Goal: Transaction & Acquisition: Purchase product/service

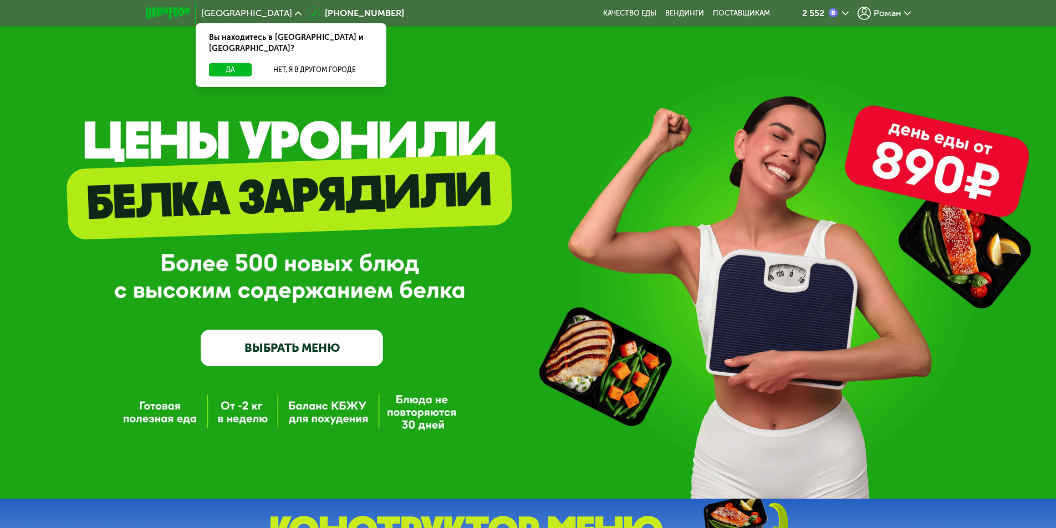
click at [874, 7] on div "Роман" at bounding box center [883, 13] width 53 height 13
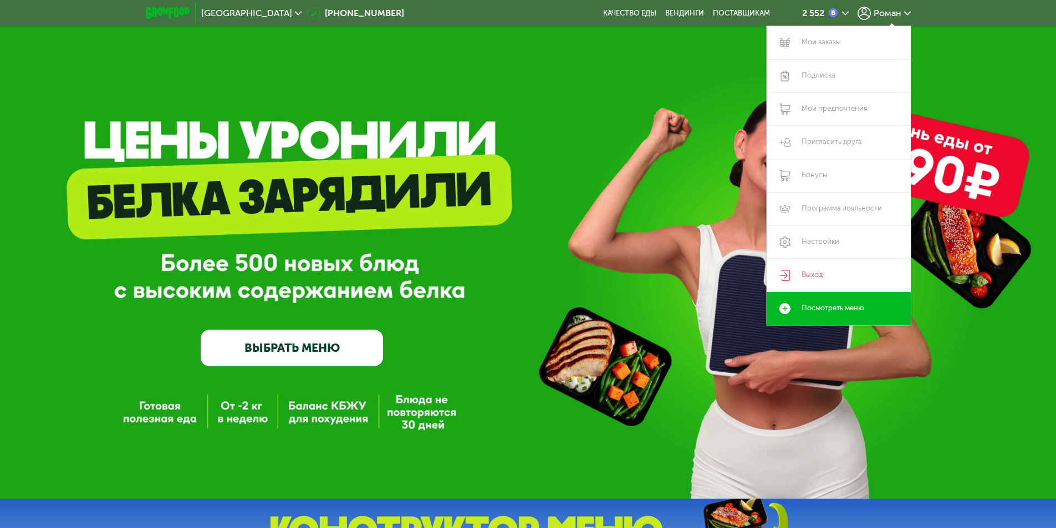
click at [842, 41] on link "Мои заказы" at bounding box center [838, 42] width 144 height 33
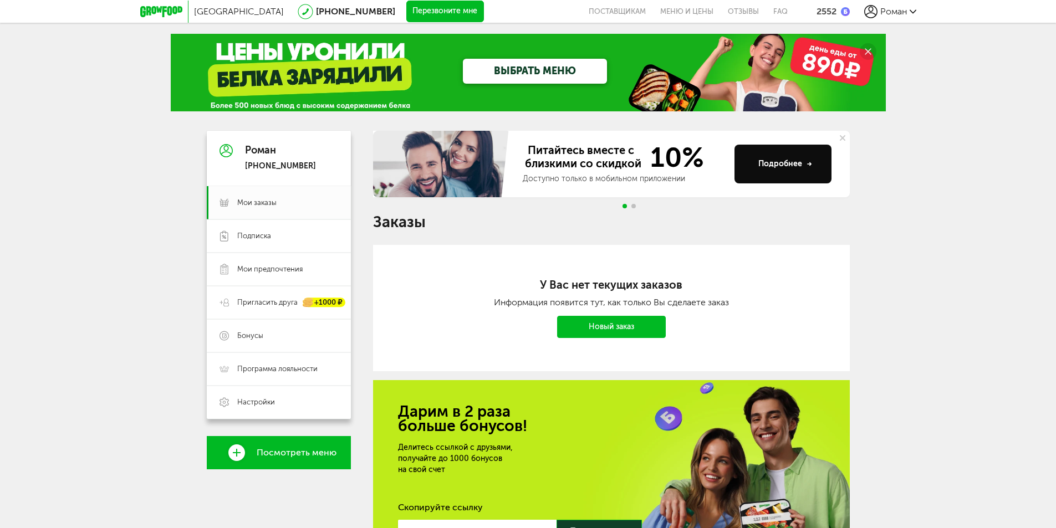
click at [899, 12] on span "Роман" at bounding box center [893, 11] width 27 height 11
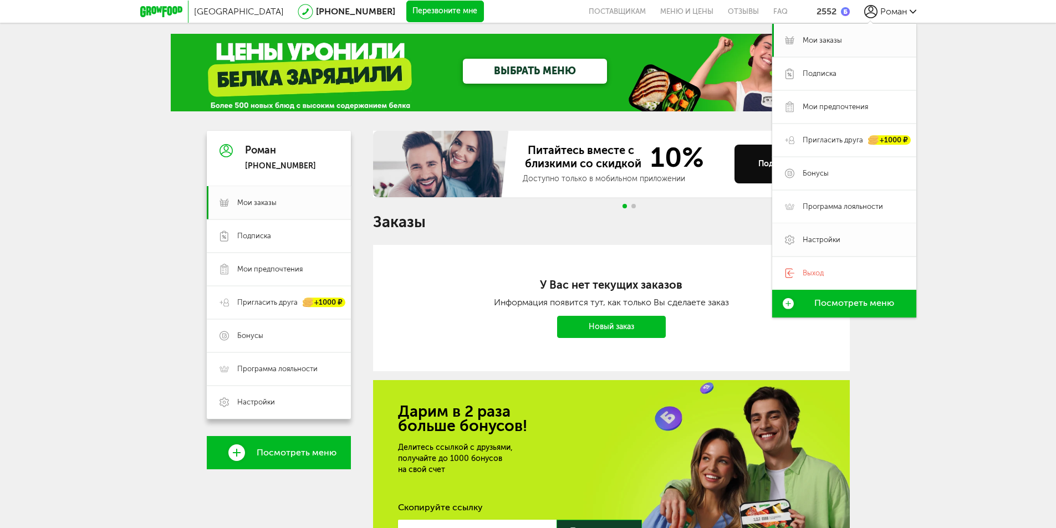
click at [817, 244] on span "Настройки" at bounding box center [821, 240] width 38 height 10
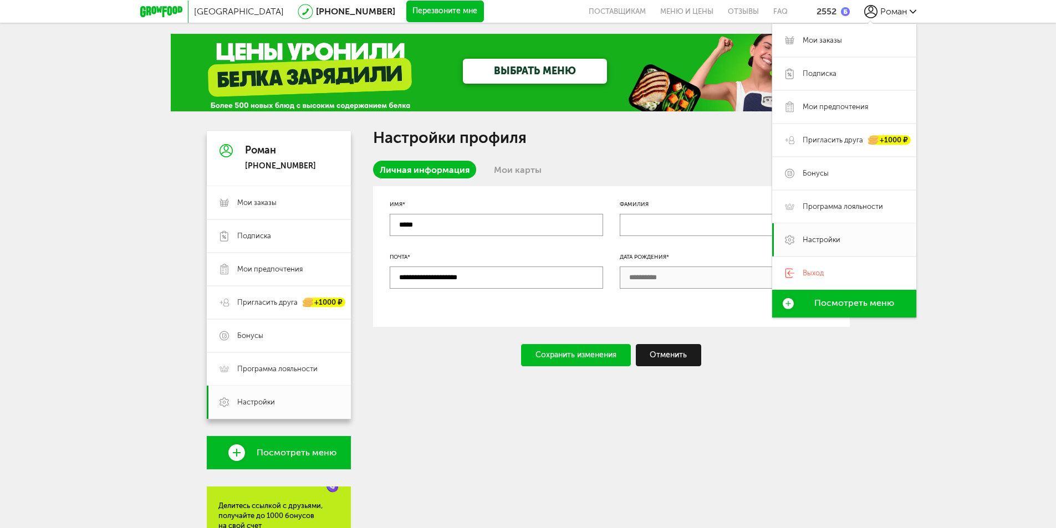
drag, startPoint x: 258, startPoint y: 75, endPoint x: 166, endPoint y: 25, distance: 104.4
click at [182, 42] on div "ВЫБРАТЬ МЕНЮ" at bounding box center [528, 73] width 715 height 78
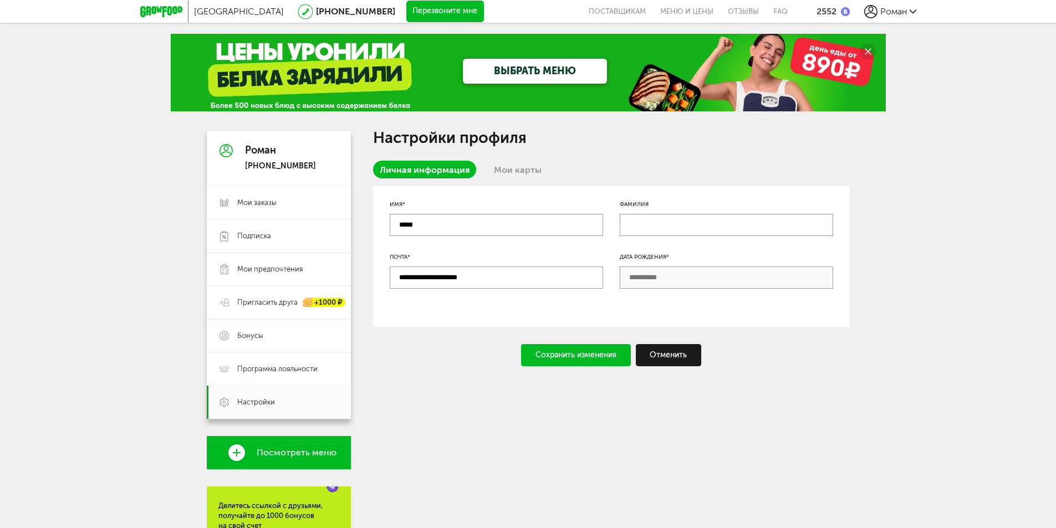
click at [158, 13] on icon at bounding box center [161, 11] width 42 height 11
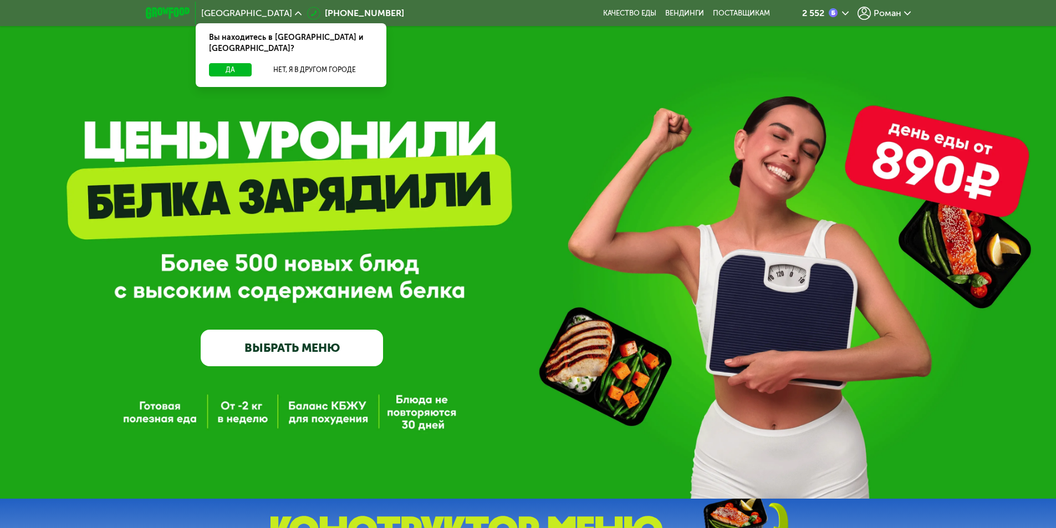
scroll to position [55, 0]
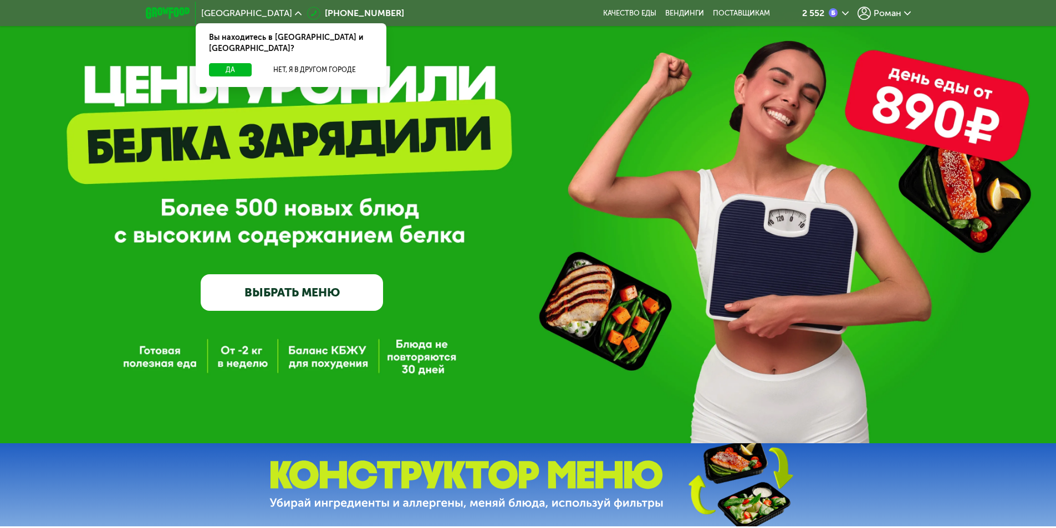
click at [275, 306] on link "ВЫБРАТЬ МЕНЮ" at bounding box center [292, 292] width 182 height 37
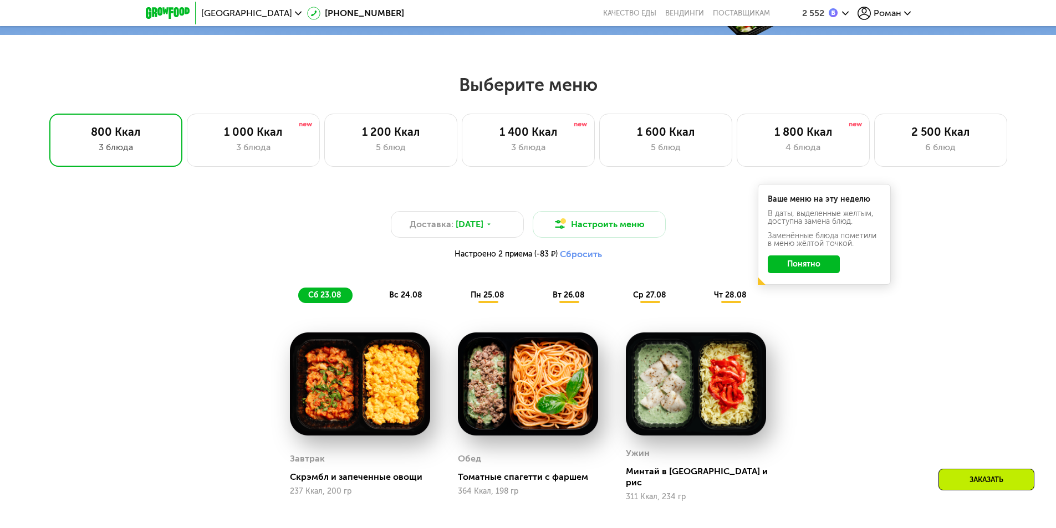
scroll to position [599, 0]
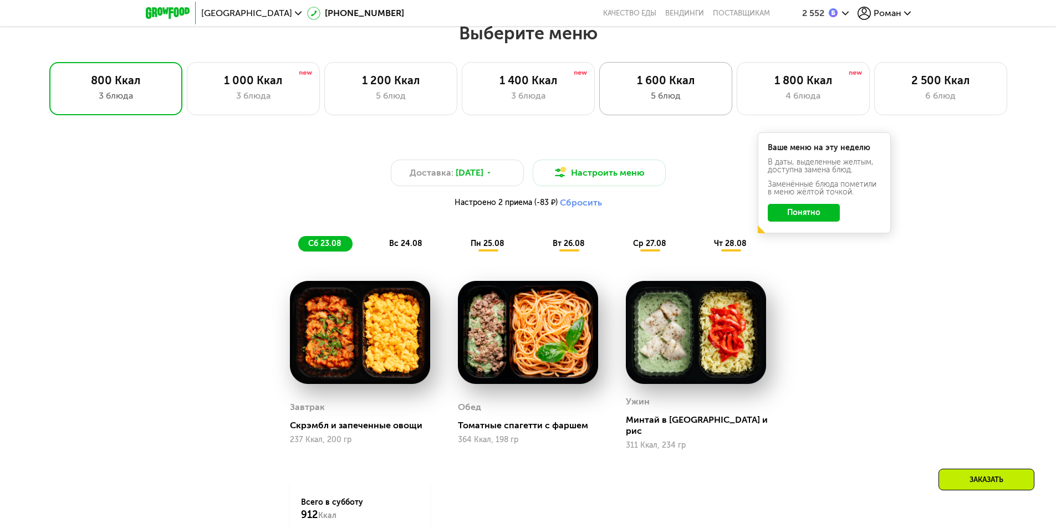
click at [680, 87] on div "1 600 Ккал" at bounding box center [666, 80] width 110 height 13
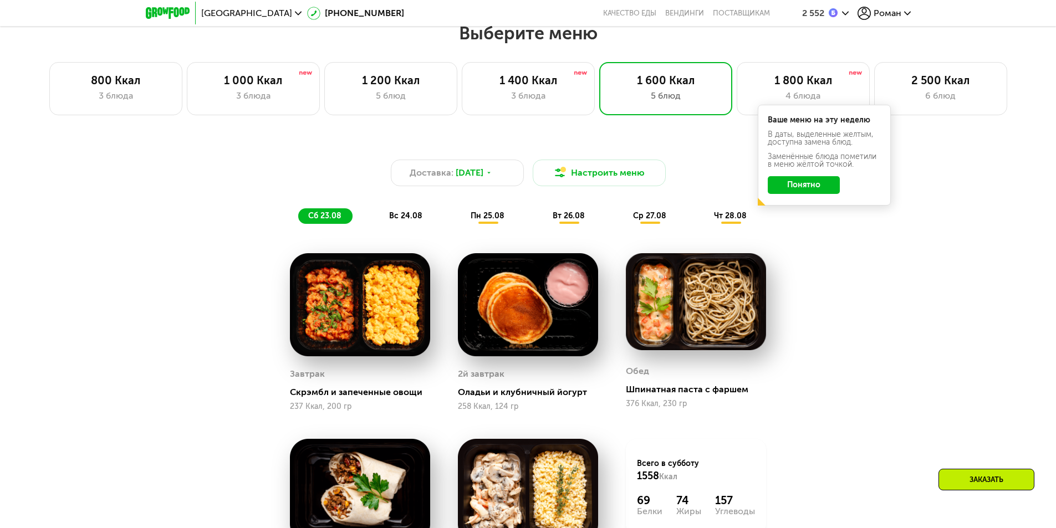
click at [816, 188] on button "Понятно" at bounding box center [804, 185] width 72 height 18
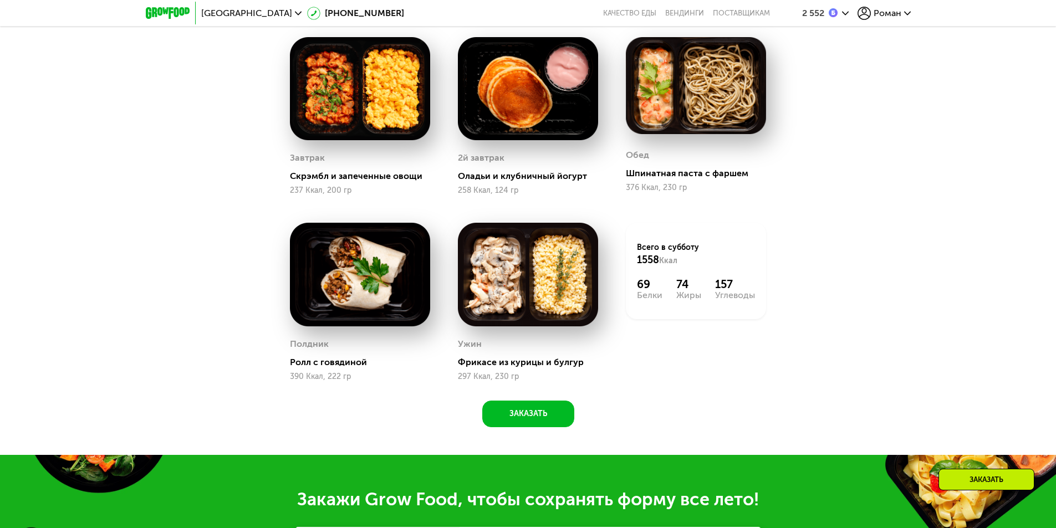
scroll to position [820, 0]
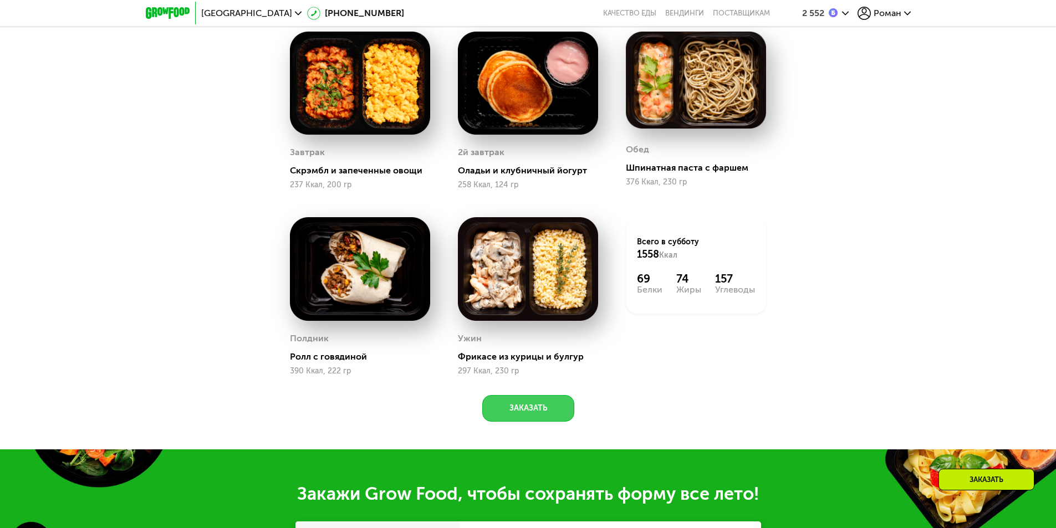
click at [534, 415] on button "Заказать" at bounding box center [528, 408] width 92 height 27
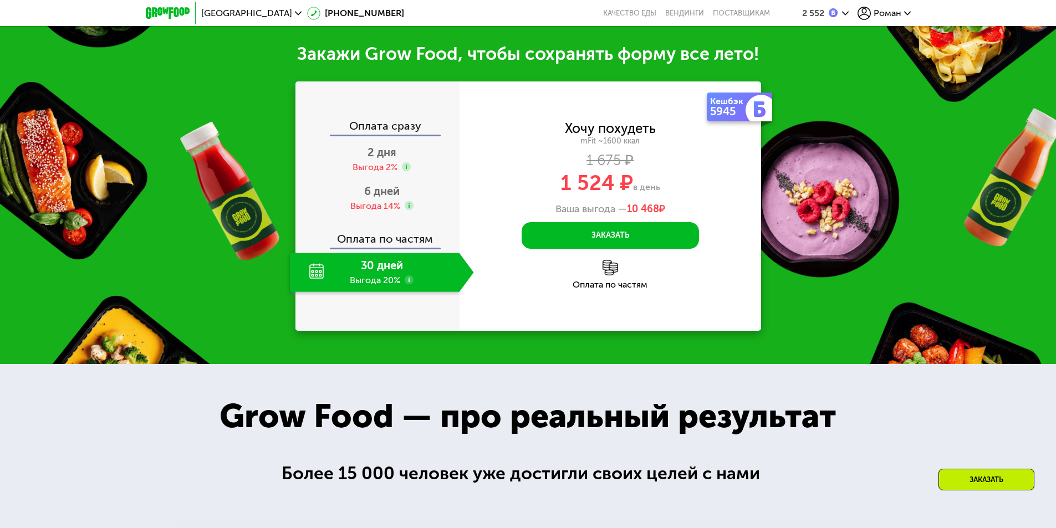
scroll to position [1274, 0]
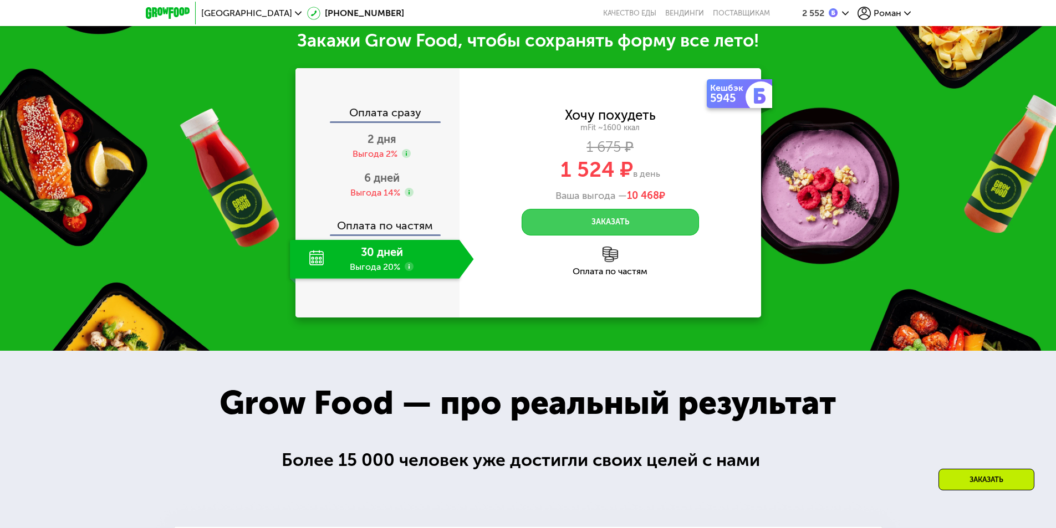
click at [638, 223] on button "Заказать" at bounding box center [610, 222] width 177 height 27
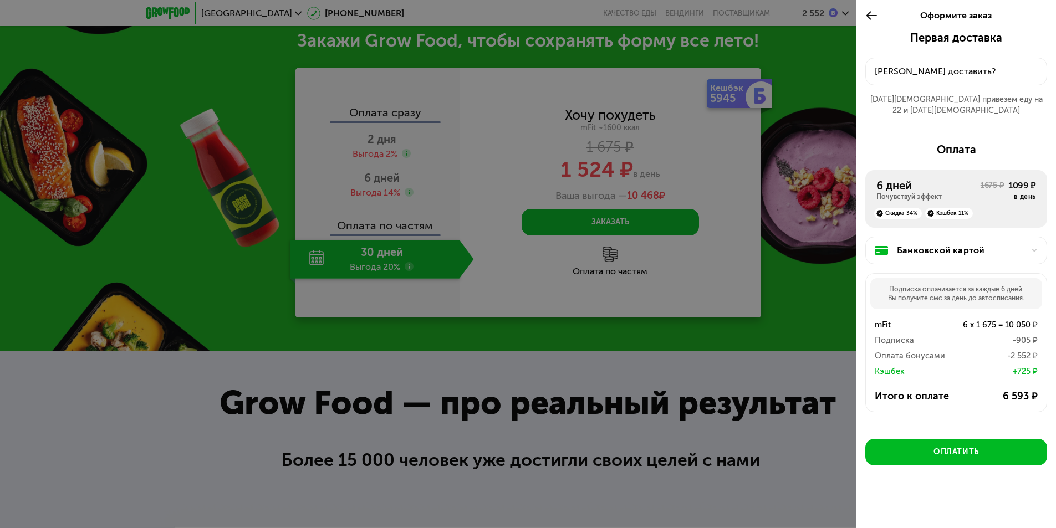
click at [939, 73] on div "Куда доставить?" at bounding box center [956, 71] width 163 height 13
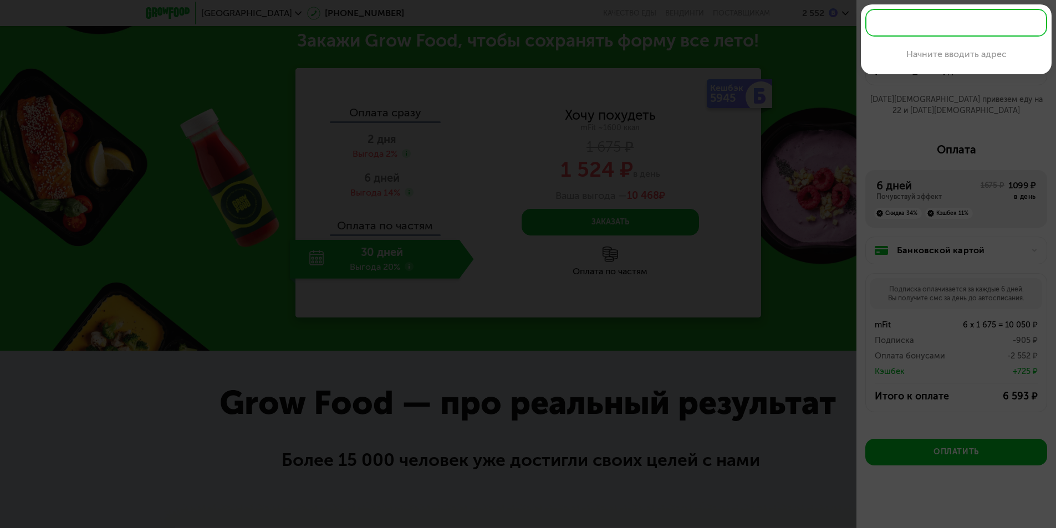
click at [891, 108] on div at bounding box center [528, 264] width 1056 height 528
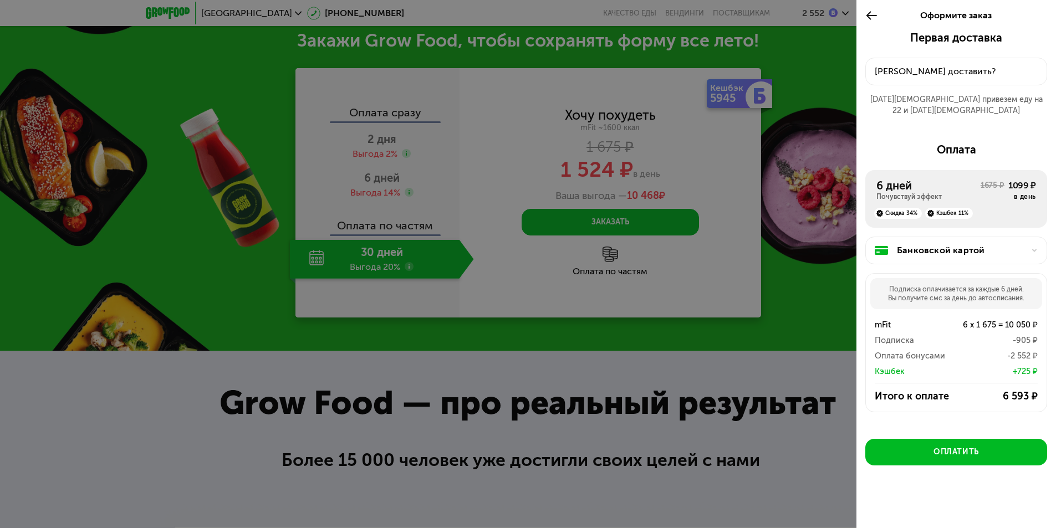
click at [949, 38] on div "Первая доставка" at bounding box center [956, 37] width 182 height 13
click at [943, 72] on div "Куда доставить?" at bounding box center [956, 71] width 163 height 13
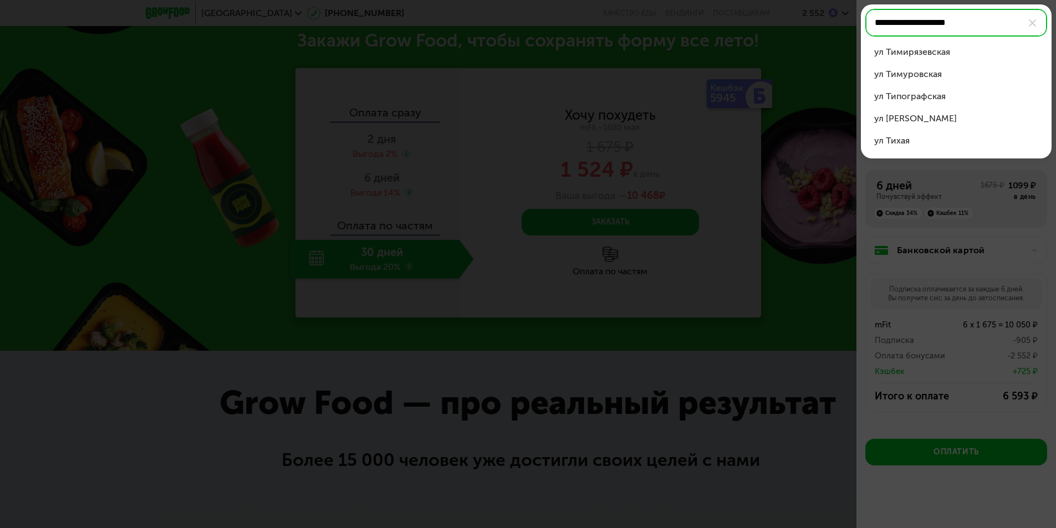
type input "**********"
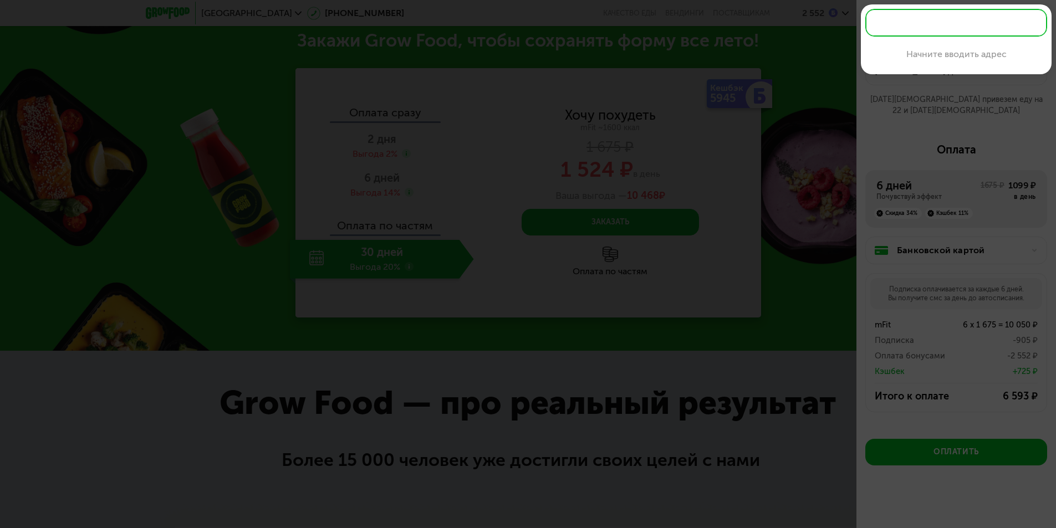
click at [901, 129] on div at bounding box center [528, 264] width 1056 height 528
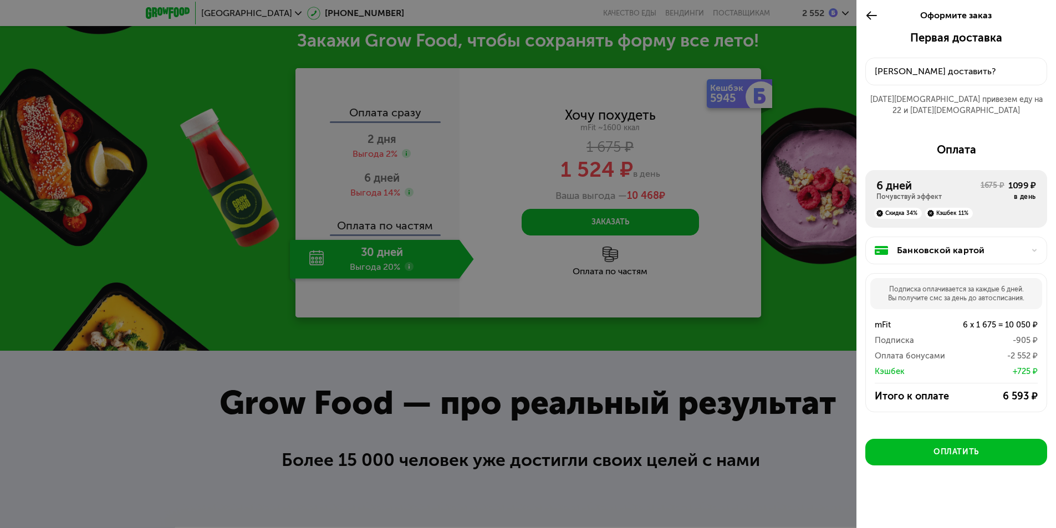
click at [918, 244] on div "Банковской картой" at bounding box center [960, 250] width 127 height 13
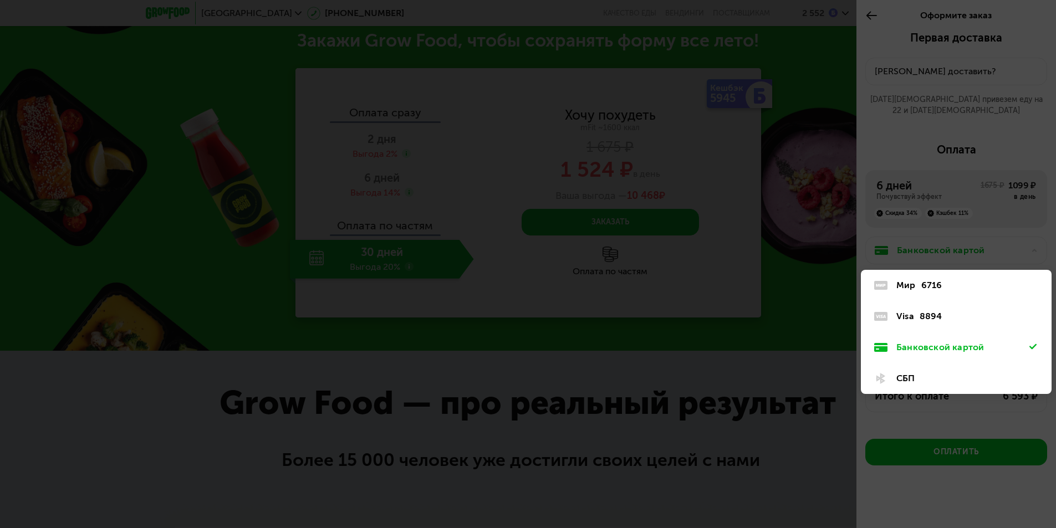
click at [938, 310] on div "8894" at bounding box center [930, 316] width 23 height 13
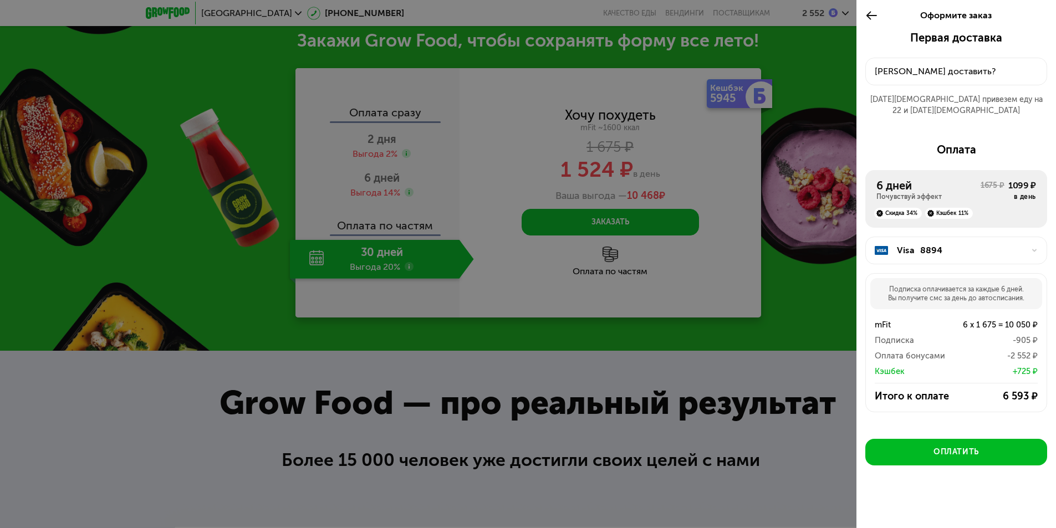
click at [952, 244] on div "Visa 8894" at bounding box center [960, 250] width 127 height 13
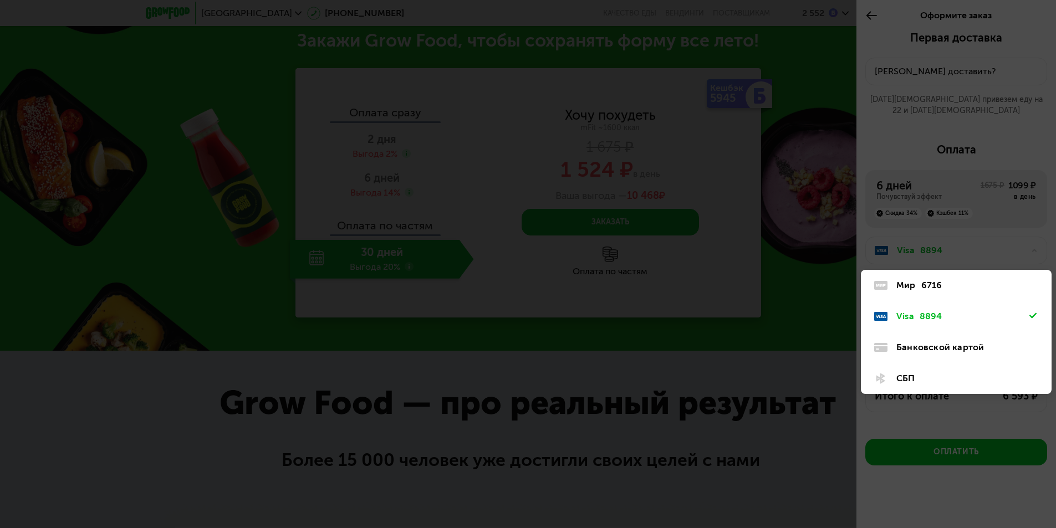
click at [935, 279] on div "6716" at bounding box center [931, 285] width 21 height 13
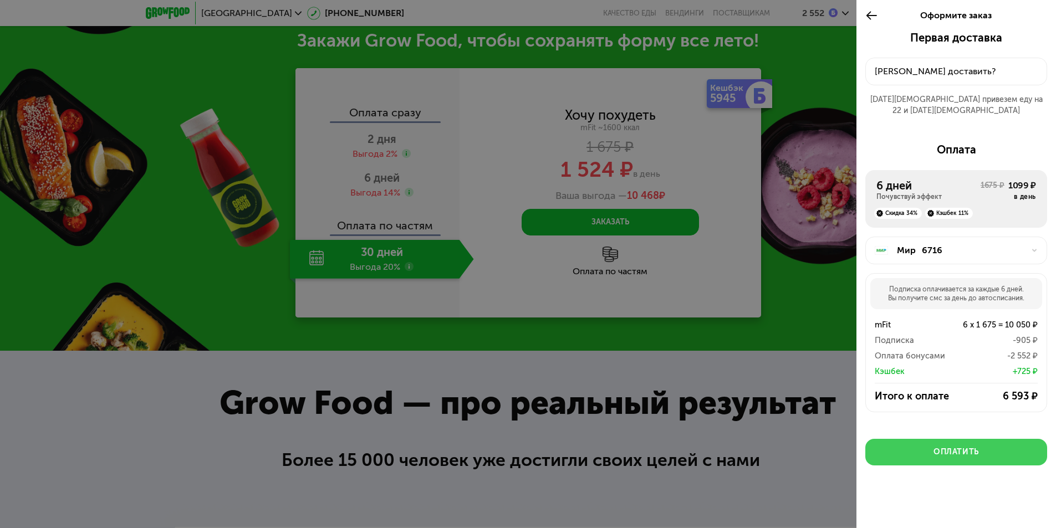
click at [950, 447] on div "Оплатить" at bounding box center [955, 452] width 45 height 11
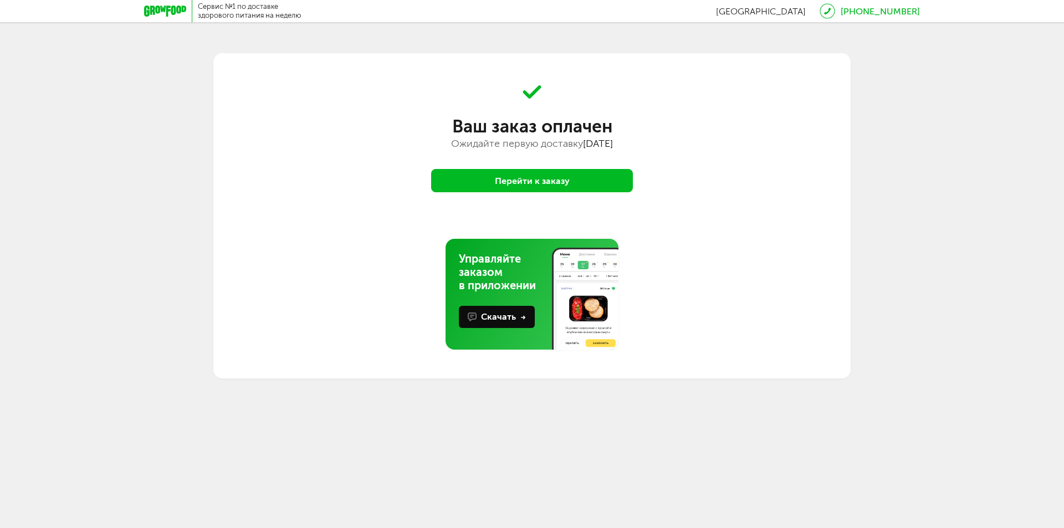
click at [547, 183] on button "Перейти к заказу" at bounding box center [532, 180] width 202 height 23
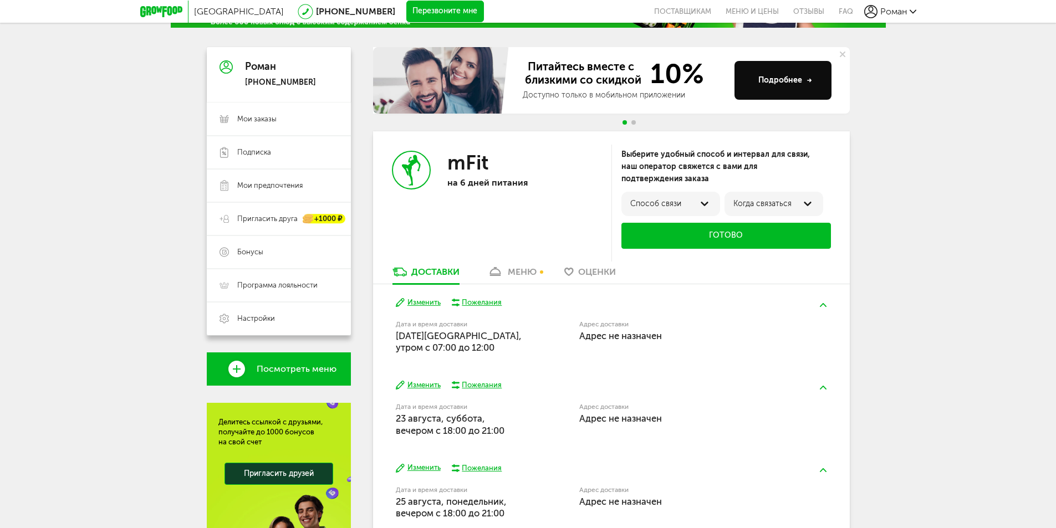
scroll to position [111, 0]
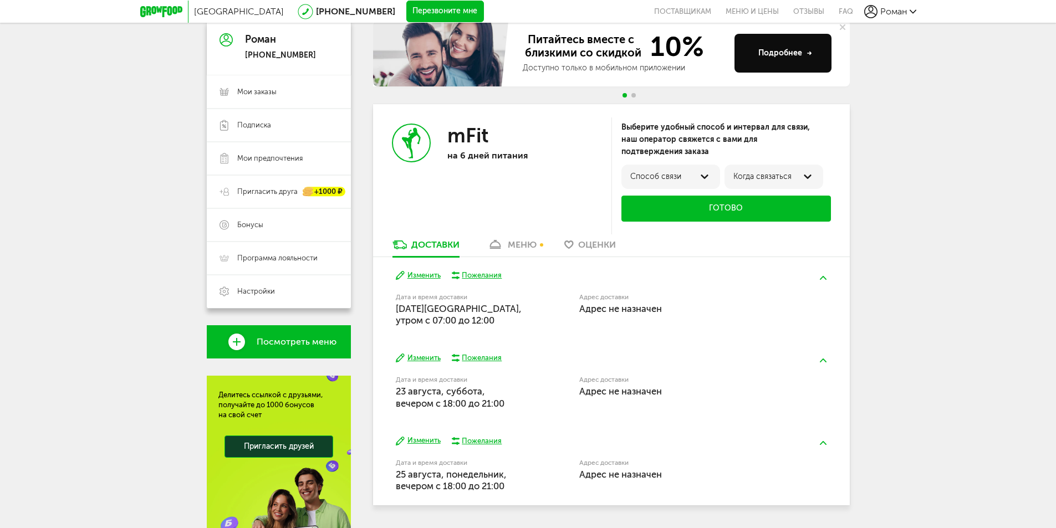
click at [611, 315] on div "Адрес доставки Адрес не назначен" at bounding box center [682, 309] width 207 height 35
click at [683, 181] on div "Способ связи" at bounding box center [670, 176] width 81 height 9
click at [669, 197] on label "в Whatsapp" at bounding box center [651, 200] width 42 height 9
click at [786, 182] on label "Ближайшее время" at bounding box center [766, 180] width 66 height 9
click at [642, 292] on div "Адрес доставки Адрес не назначен" at bounding box center [682, 309] width 207 height 35
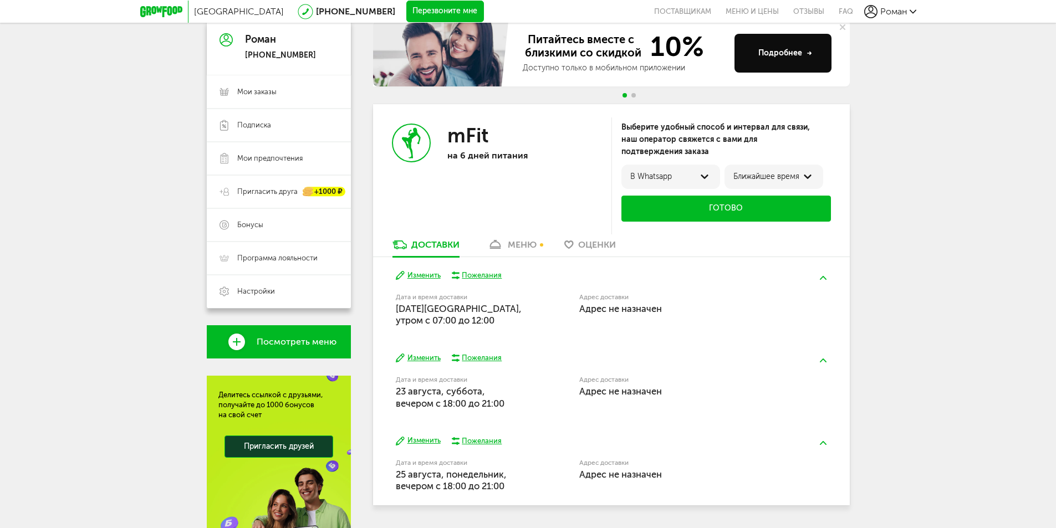
click at [628, 307] on span "Адрес не назначен" at bounding box center [620, 308] width 83 height 11
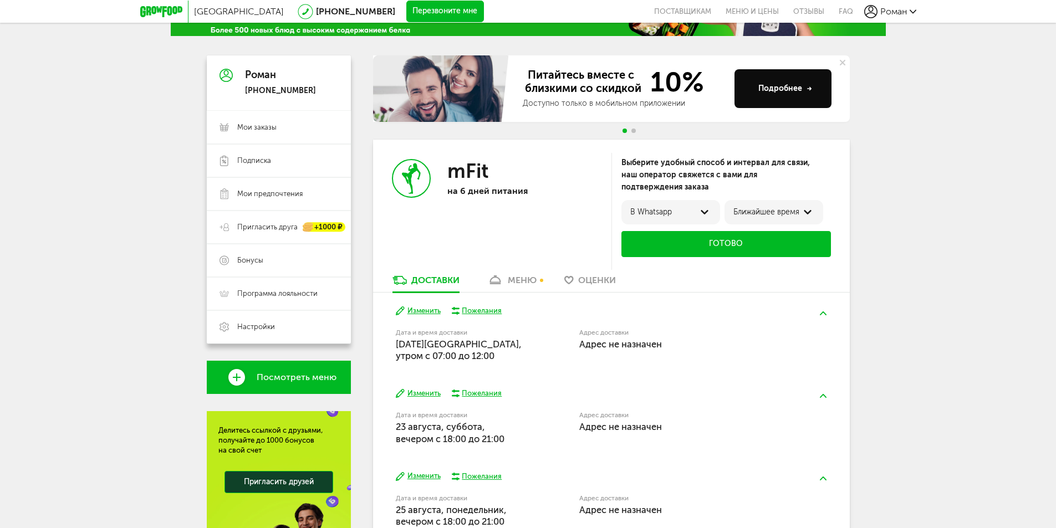
scroll to position [192, 0]
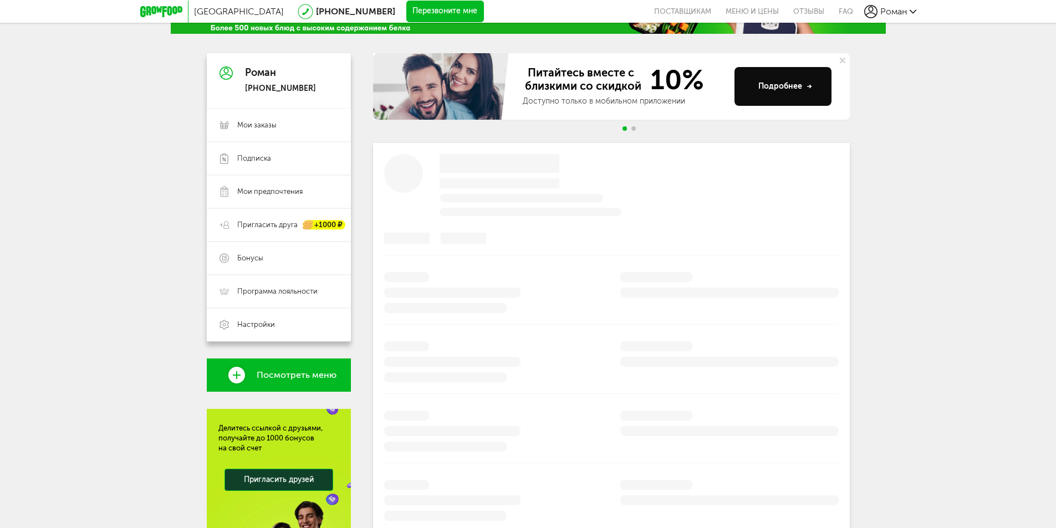
scroll to position [155, 0]
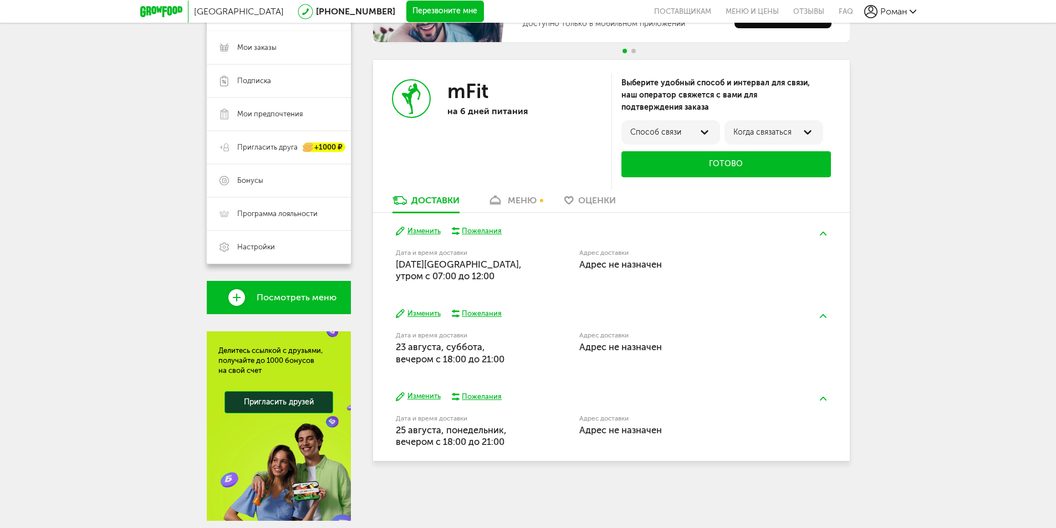
click at [822, 235] on img at bounding box center [823, 234] width 7 height 4
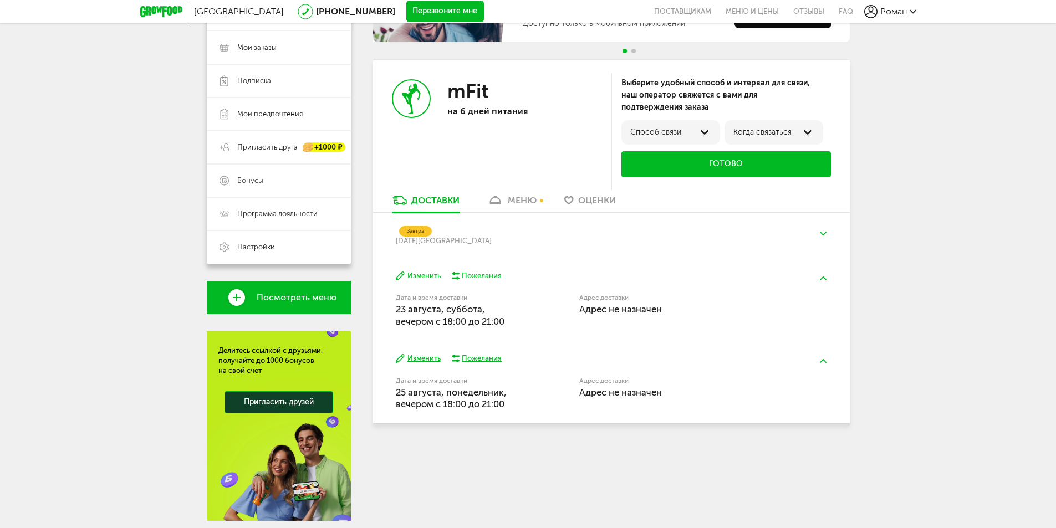
click at [619, 306] on span "Адрес не назначен" at bounding box center [620, 309] width 83 height 11
click at [424, 228] on div "Завтра" at bounding box center [415, 231] width 33 height 11
click at [828, 231] on button at bounding box center [823, 234] width 29 height 26
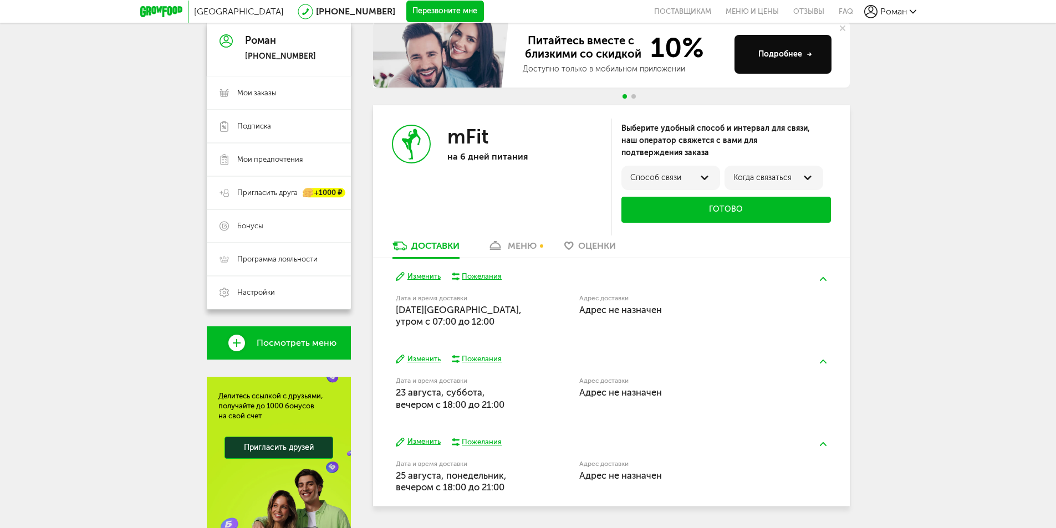
scroll to position [0, 0]
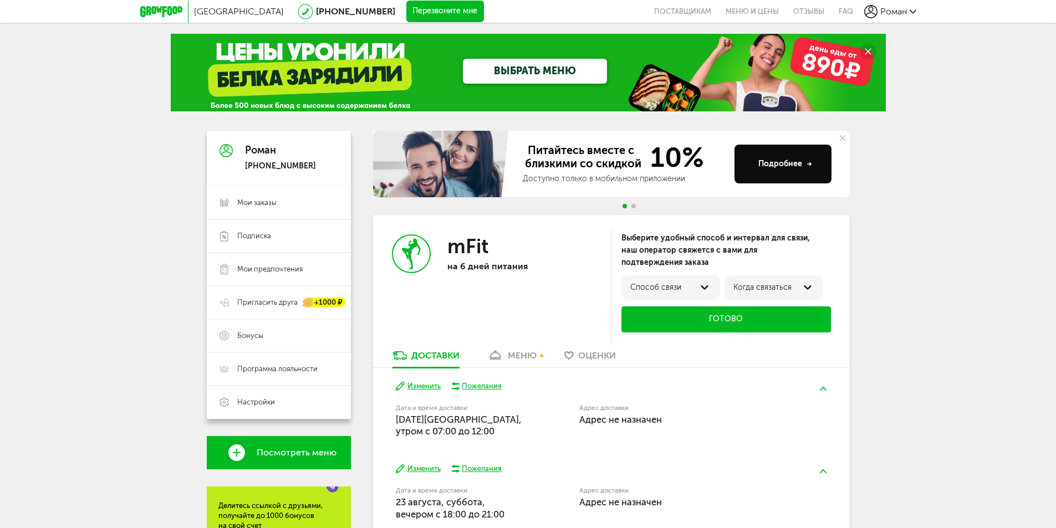
click at [907, 5] on div "Роман" at bounding box center [890, 11] width 52 height 13
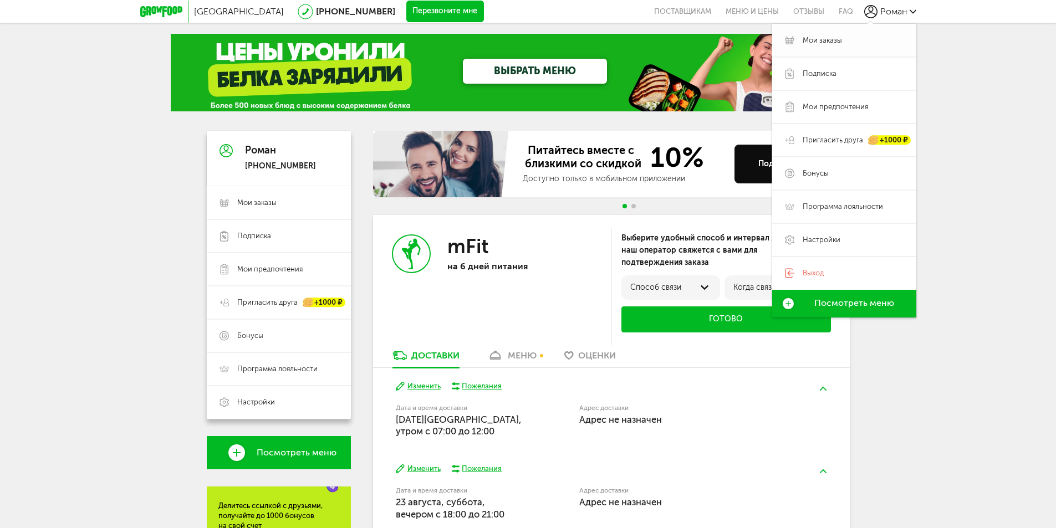
click at [839, 41] on span "Мои заказы" at bounding box center [821, 40] width 39 height 10
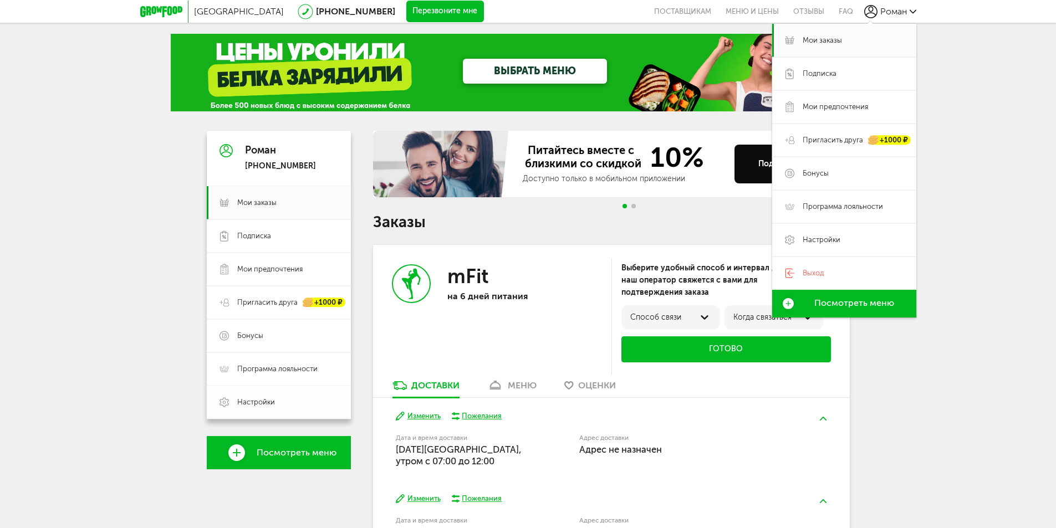
click at [278, 399] on span "Настройки" at bounding box center [287, 402] width 101 height 10
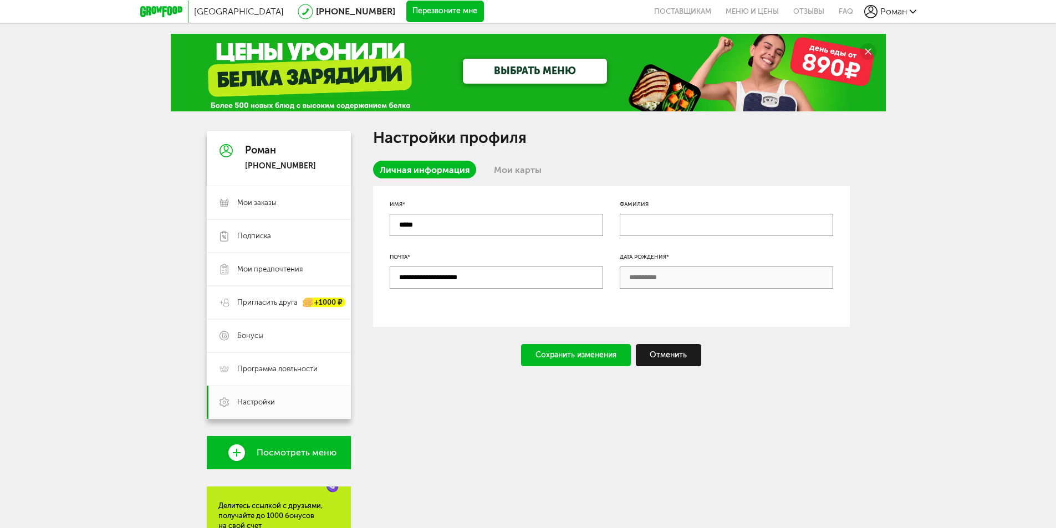
click at [519, 165] on link "Мои карты" at bounding box center [517, 170] width 61 height 18
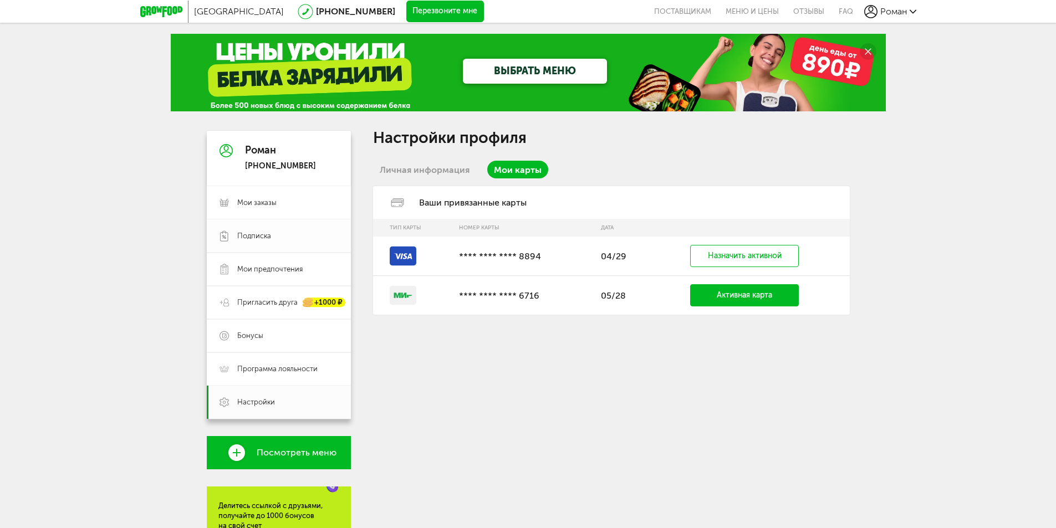
click at [278, 232] on span "Подписка" at bounding box center [287, 236] width 101 height 10
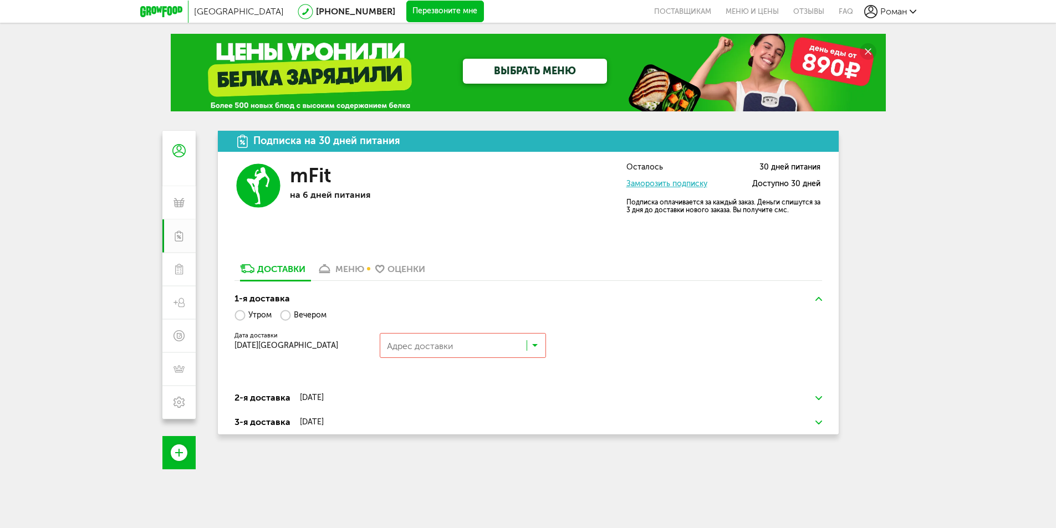
scroll to position [55, 0]
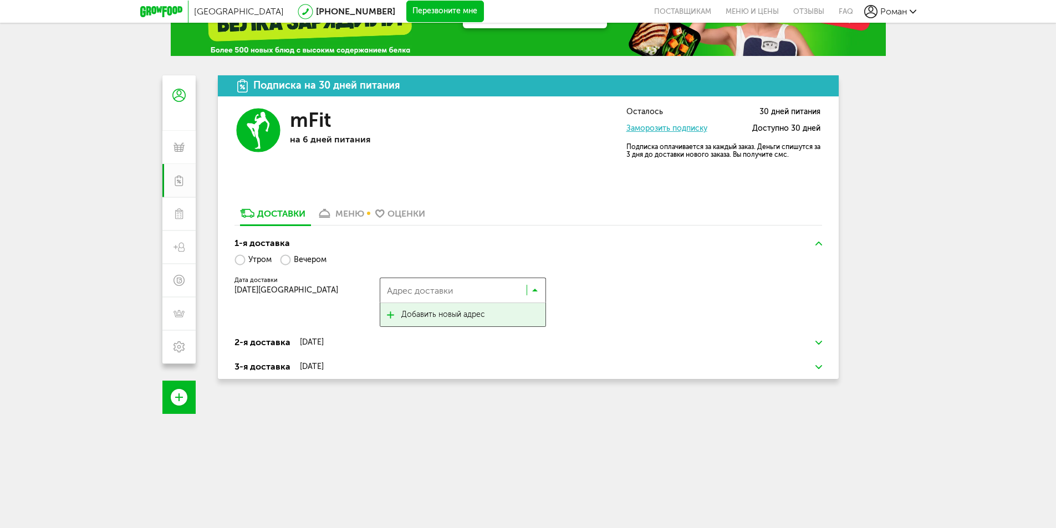
click at [458, 289] on input "Search for option" at bounding box center [454, 293] width 143 height 19
click at [451, 321] on span "Добавить новый адрес" at bounding box center [443, 314] width 84 height 23
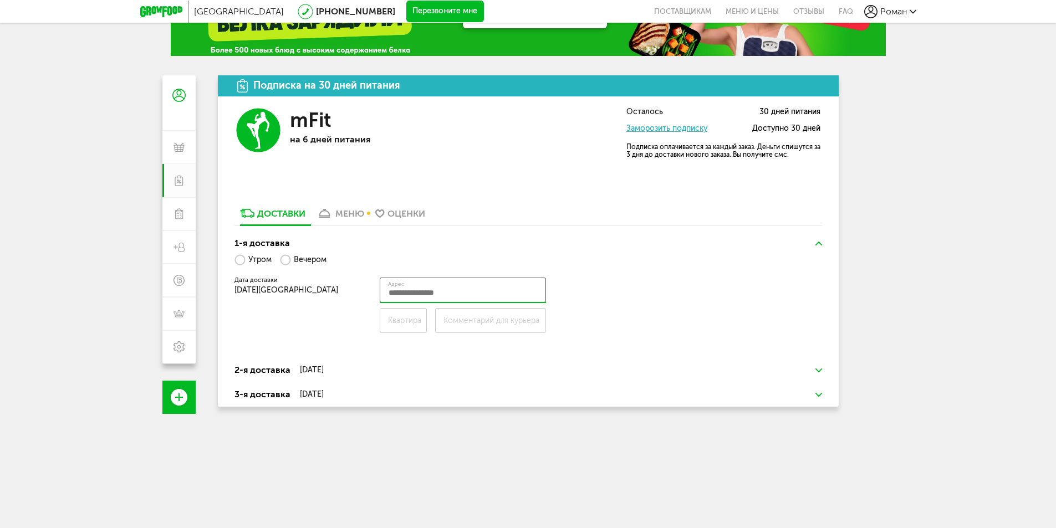
click at [418, 291] on input "Адрес" at bounding box center [463, 290] width 166 height 25
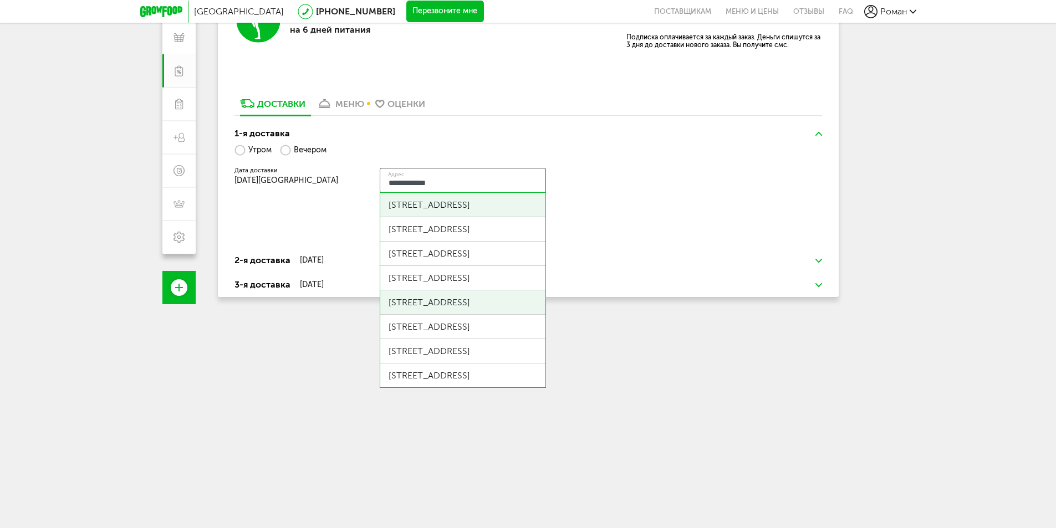
scroll to position [166, 0]
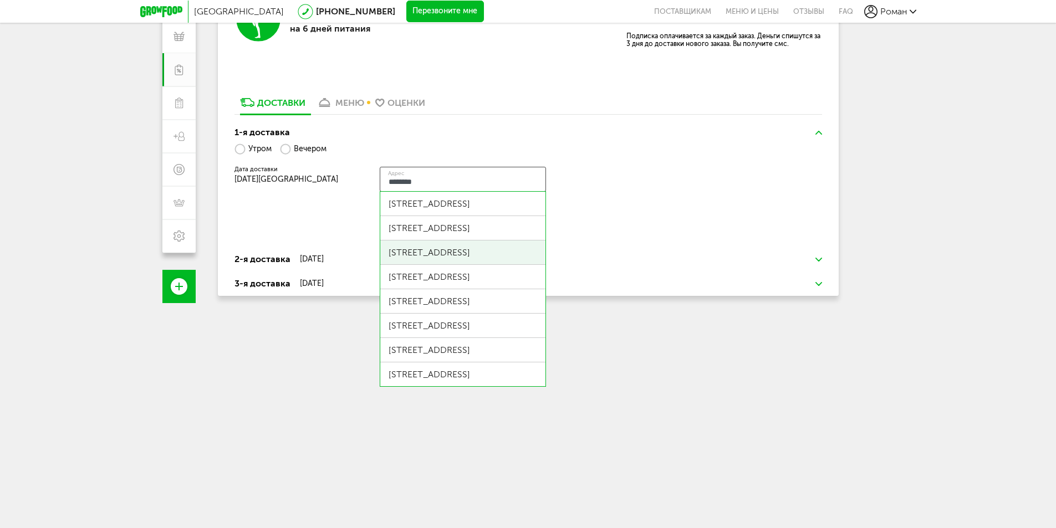
type input "*********"
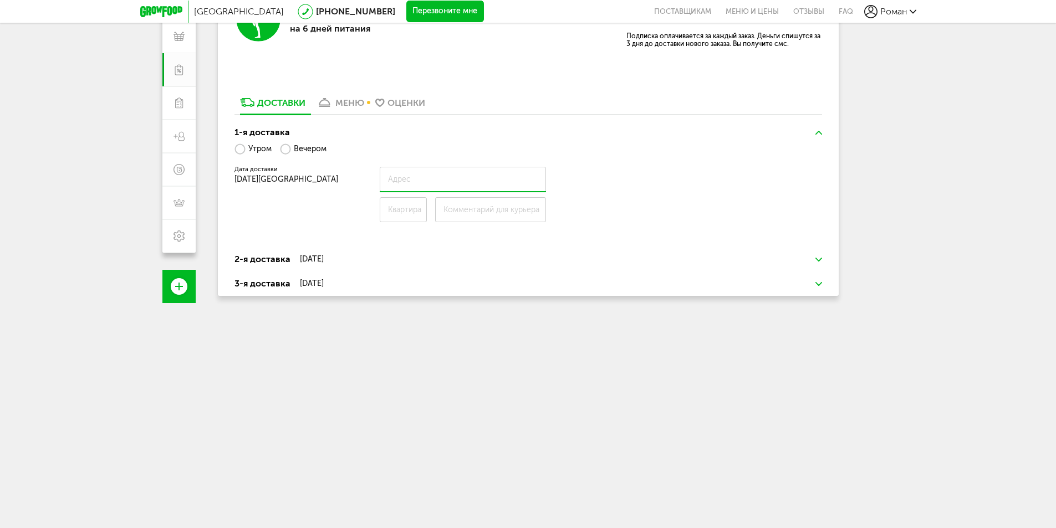
click at [671, 212] on div "Дата доставки 22 августа, пятница Адрес Квартира Комментарий для курьера Адрес …" at bounding box center [527, 197] width 587 height 61
click at [467, 184] on input "Адрес" at bounding box center [463, 179] width 166 height 25
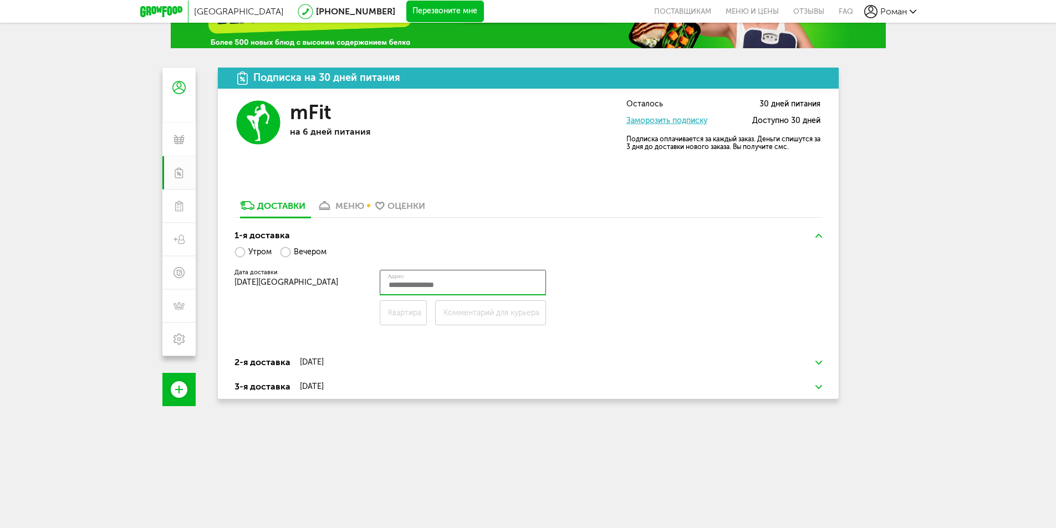
scroll to position [0, 0]
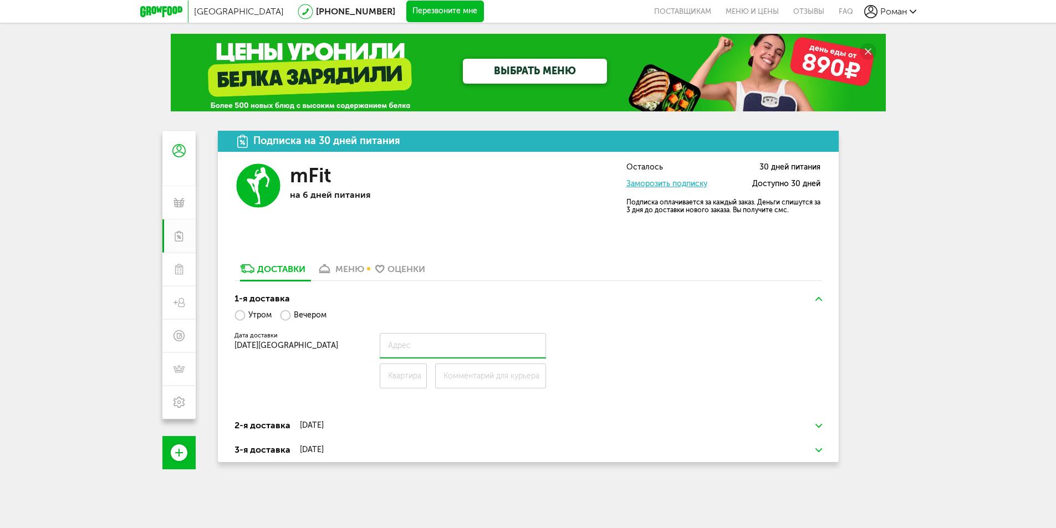
click at [345, 272] on div "меню" at bounding box center [349, 269] width 29 height 11
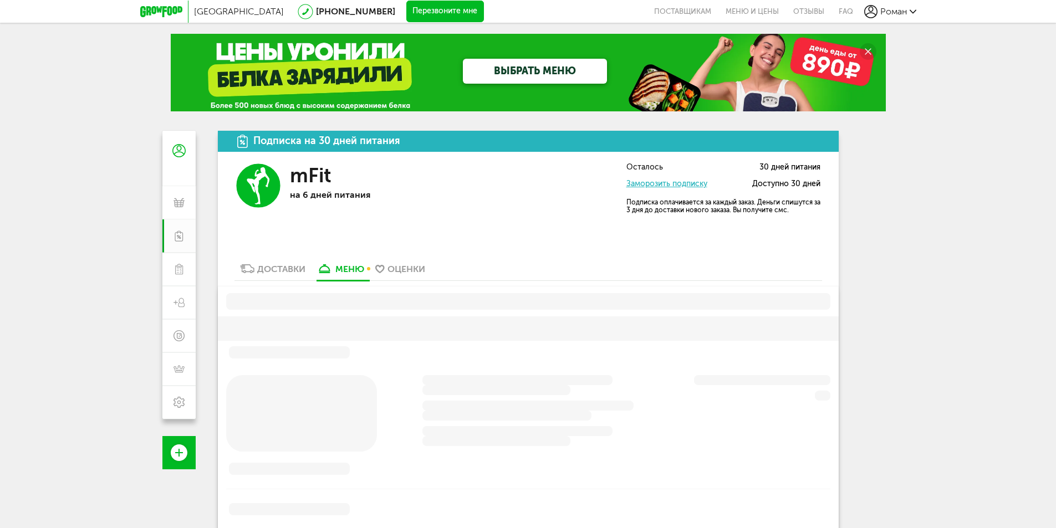
click at [275, 269] on div "Доставки" at bounding box center [281, 269] width 48 height 11
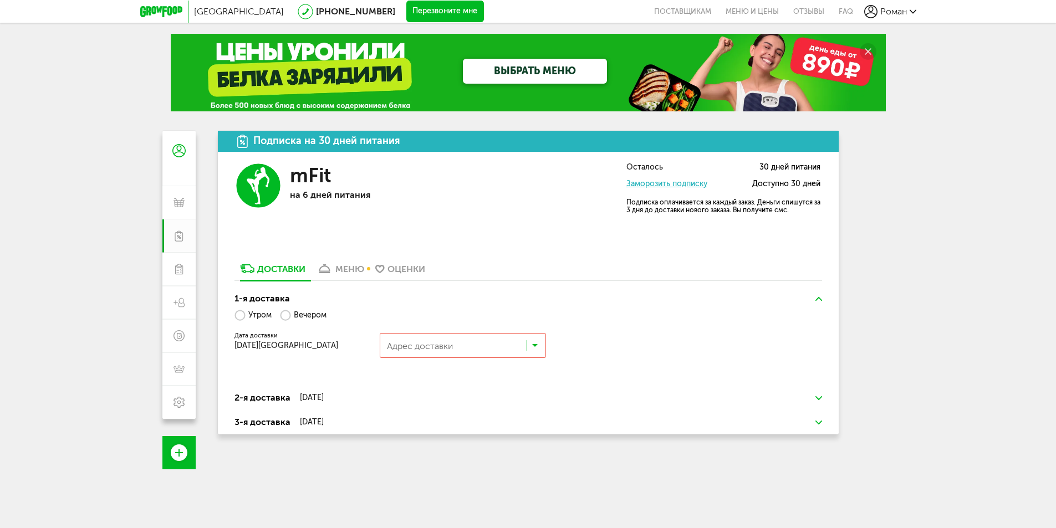
click at [439, 349] on input "Search for option" at bounding box center [465, 348] width 165 height 19
click at [443, 370] on span "Добавить новый адрес" at bounding box center [443, 370] width 84 height 23
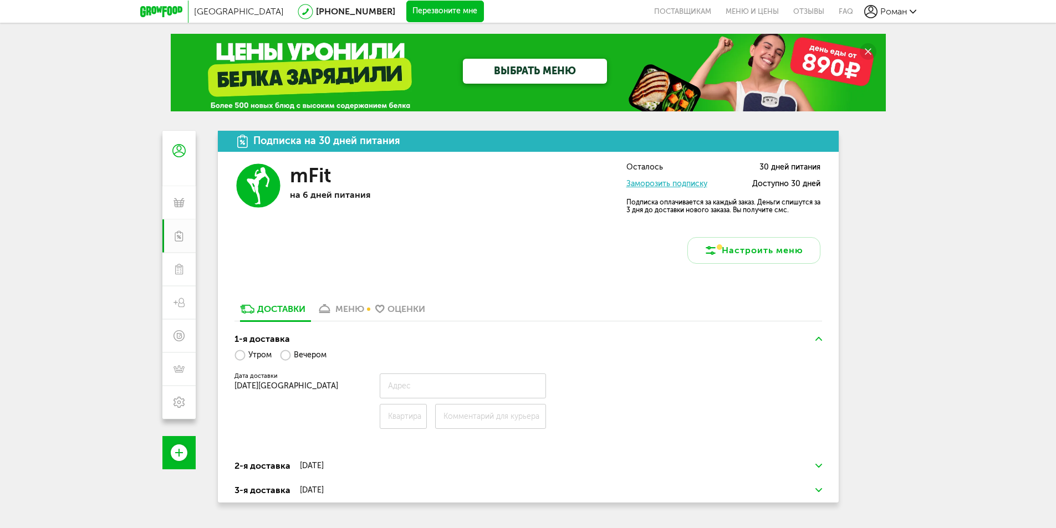
click at [410, 341] on h3 "1-я доставка" at bounding box center [527, 339] width 587 height 13
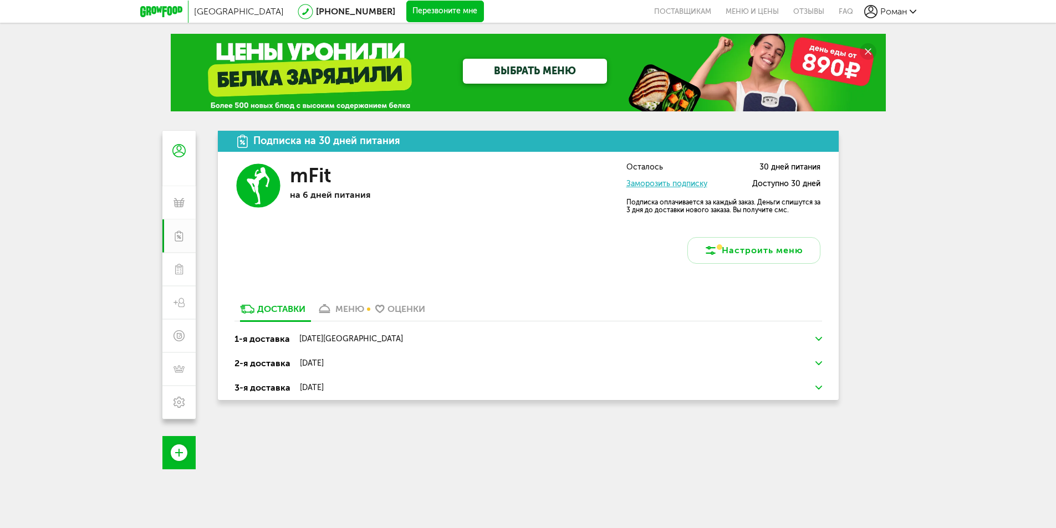
click at [349, 341] on div "[DATE][GEOGRAPHIC_DATA]" at bounding box center [351, 339] width 104 height 9
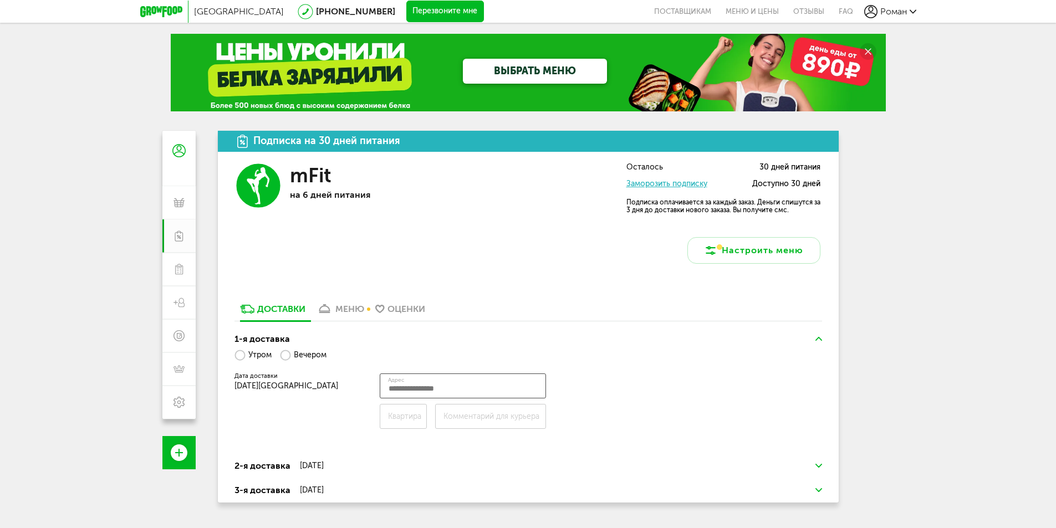
click at [428, 389] on input "Адрес" at bounding box center [463, 386] width 166 height 25
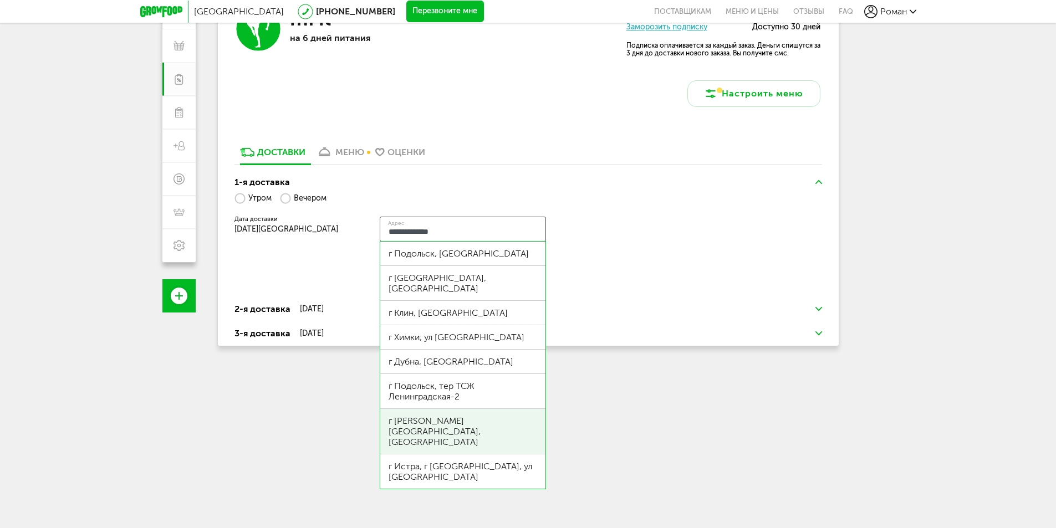
scroll to position [175, 0]
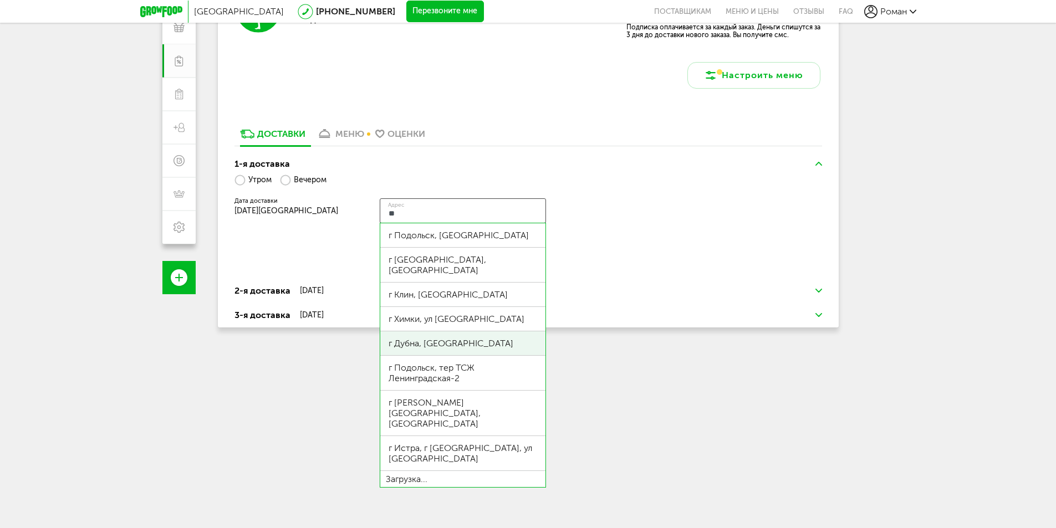
type input "*"
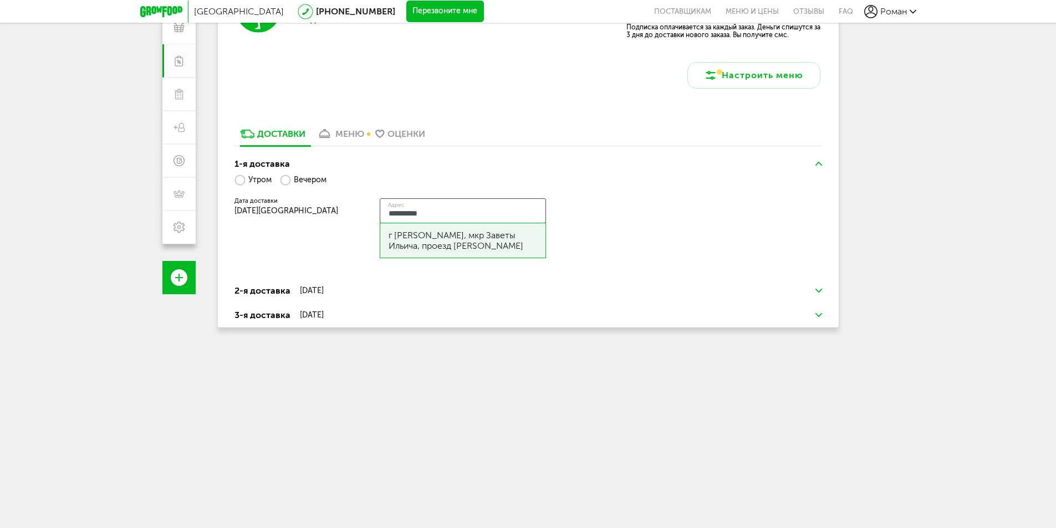
type input "**********"
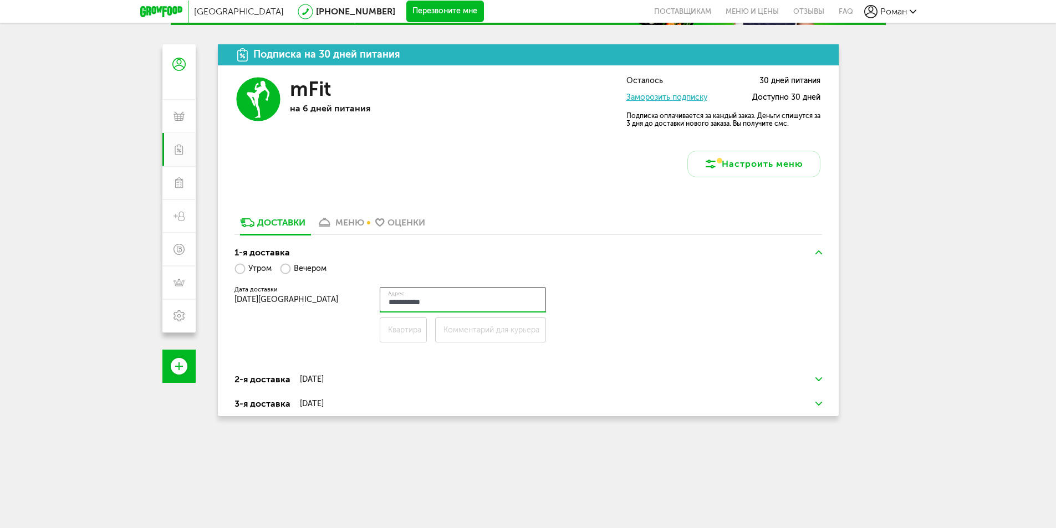
scroll to position [0, 0]
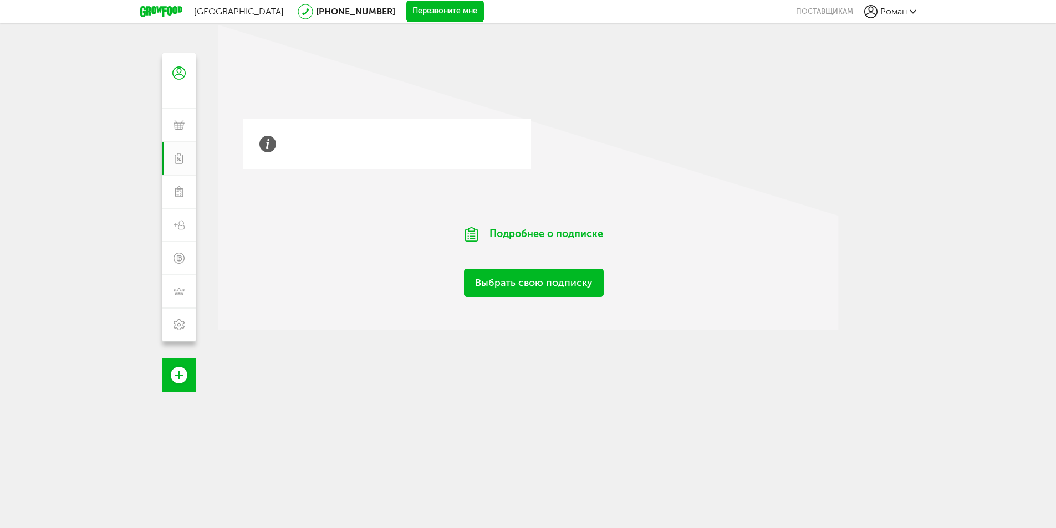
click at [203, 13] on span "[GEOGRAPHIC_DATA]" at bounding box center [239, 11] width 90 height 11
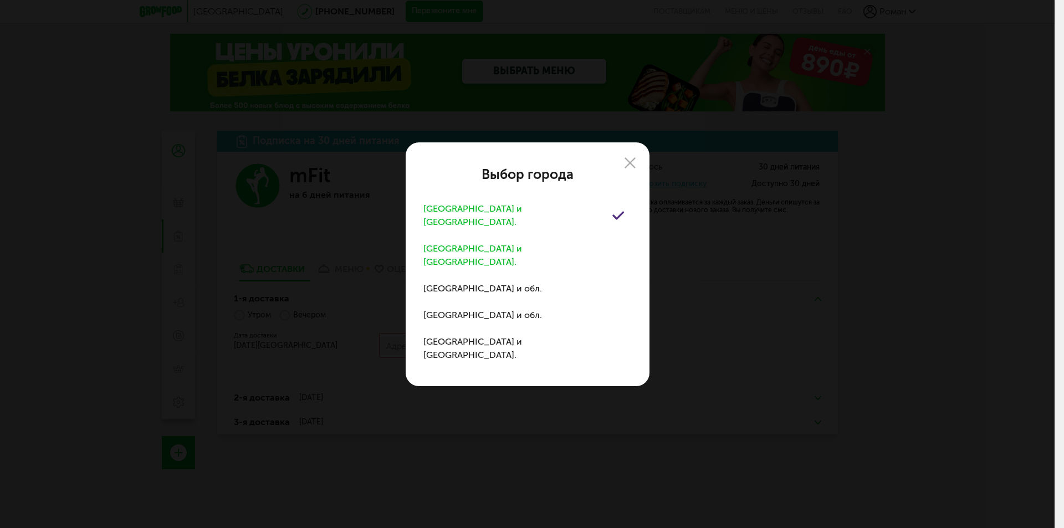
click at [493, 255] on div "[GEOGRAPHIC_DATA] и [GEOGRAPHIC_DATA]." at bounding box center [517, 255] width 189 height 27
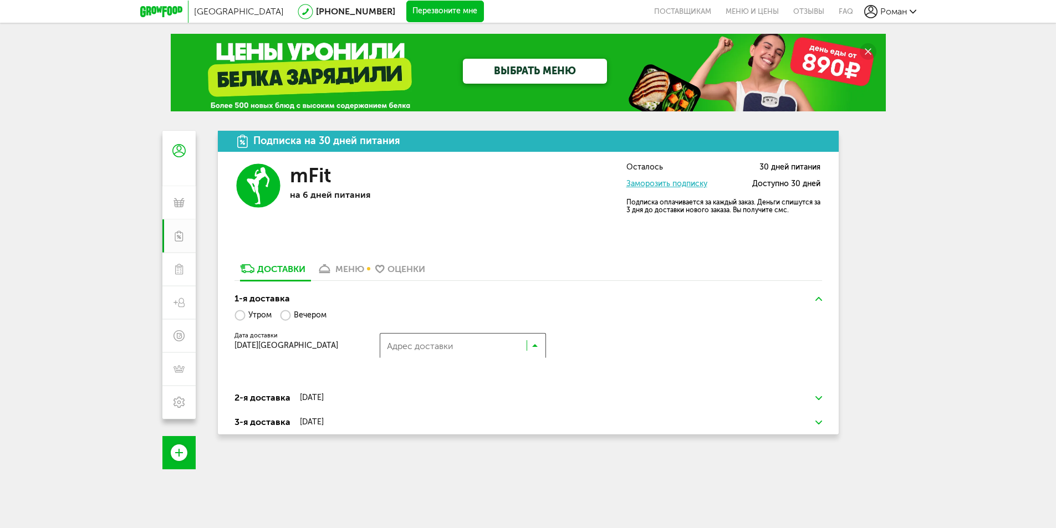
scroll to position [1, 0]
click at [447, 345] on input "Search for option" at bounding box center [454, 348] width 143 height 19
click at [452, 372] on span "Добавить новый адрес" at bounding box center [443, 370] width 84 height 23
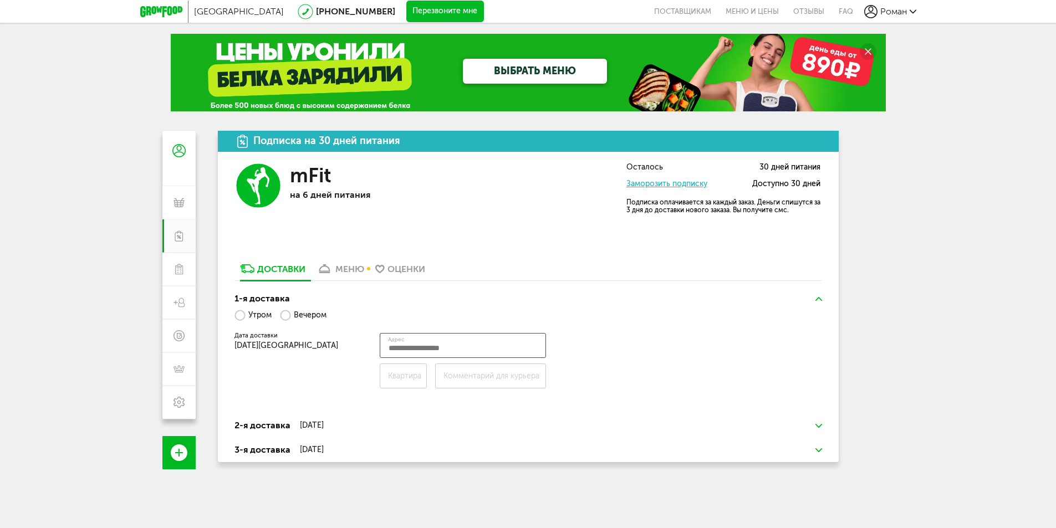
click at [418, 343] on input "Адрес" at bounding box center [463, 345] width 166 height 25
type input "*********"
click at [896, 17] on div "Роман" at bounding box center [890, 11] width 52 height 13
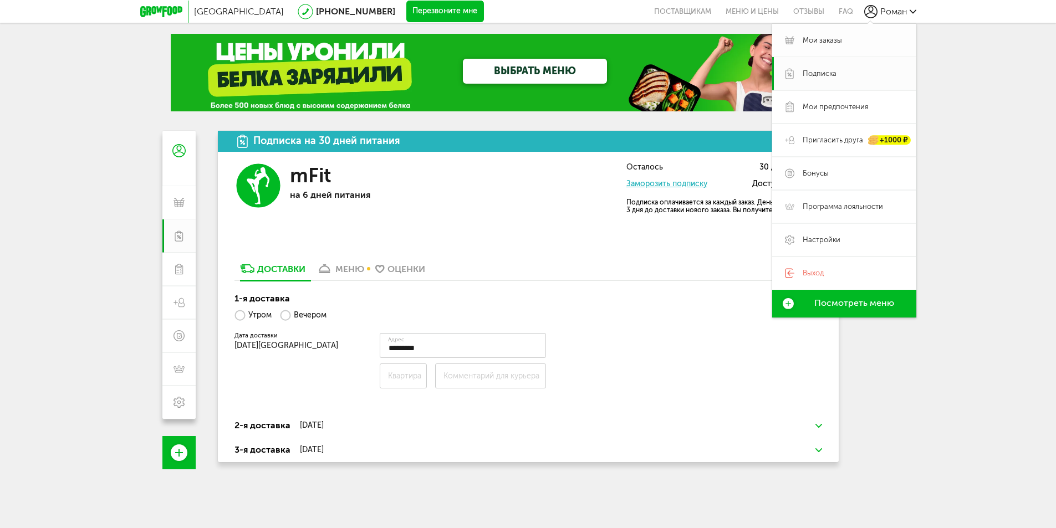
click at [842, 42] on span "Мои заказы" at bounding box center [852, 40] width 101 height 10
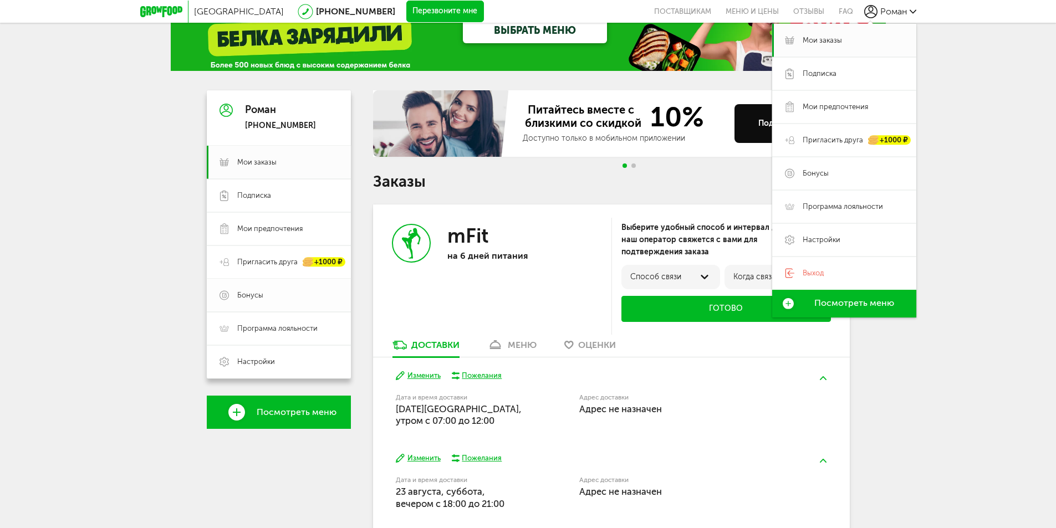
scroll to position [111, 0]
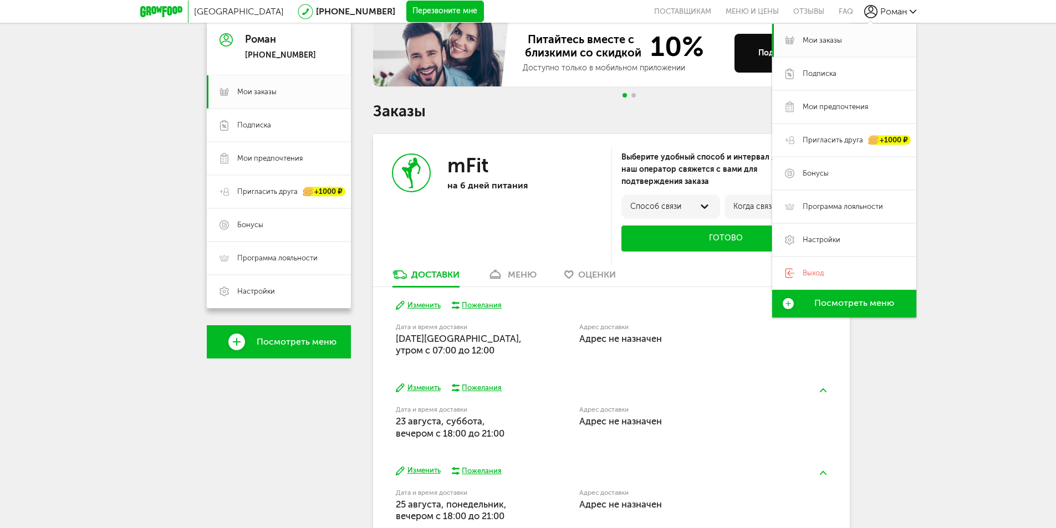
click at [644, 347] on div "Адрес доставки Адрес не назначен" at bounding box center [682, 338] width 207 height 35
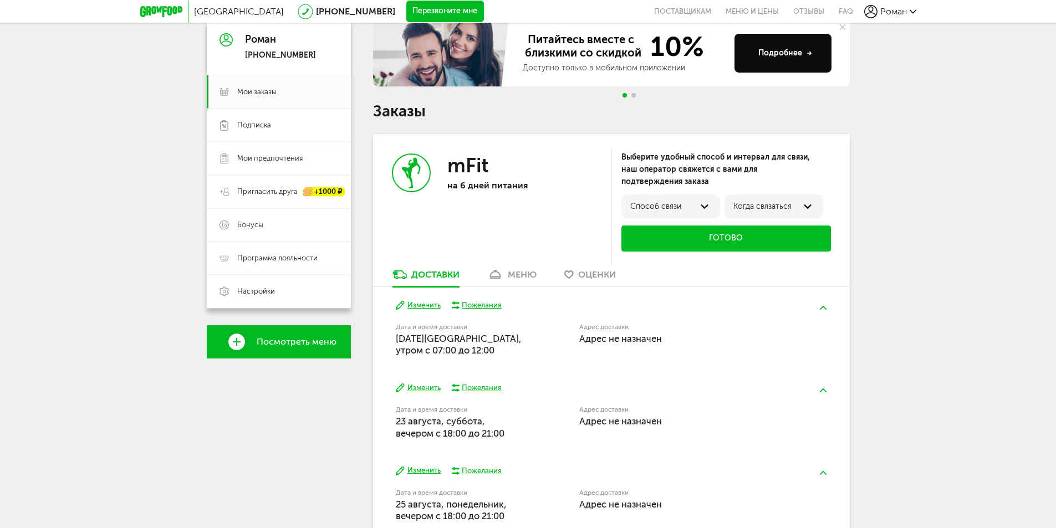
click at [614, 335] on span "Адрес не назначен" at bounding box center [620, 338] width 83 height 11
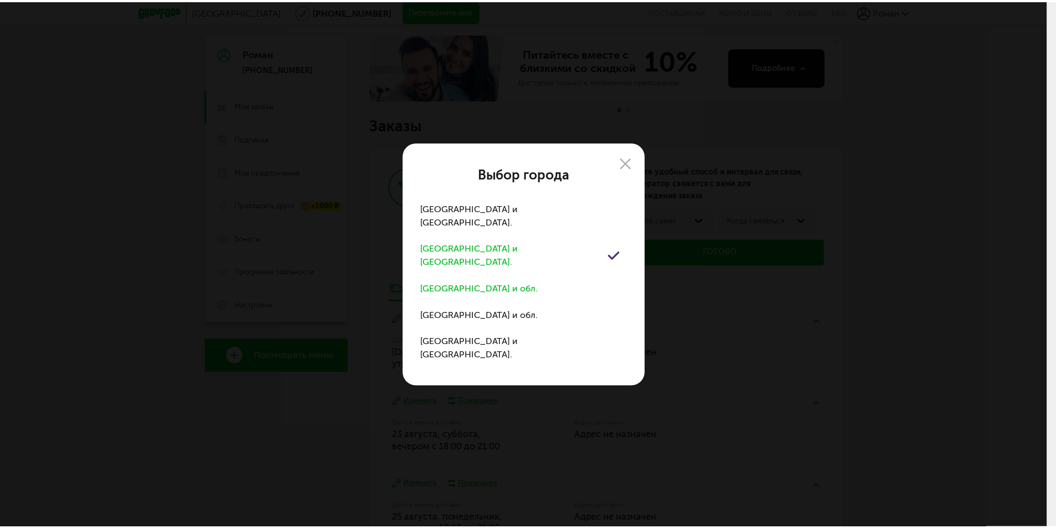
scroll to position [175, 0]
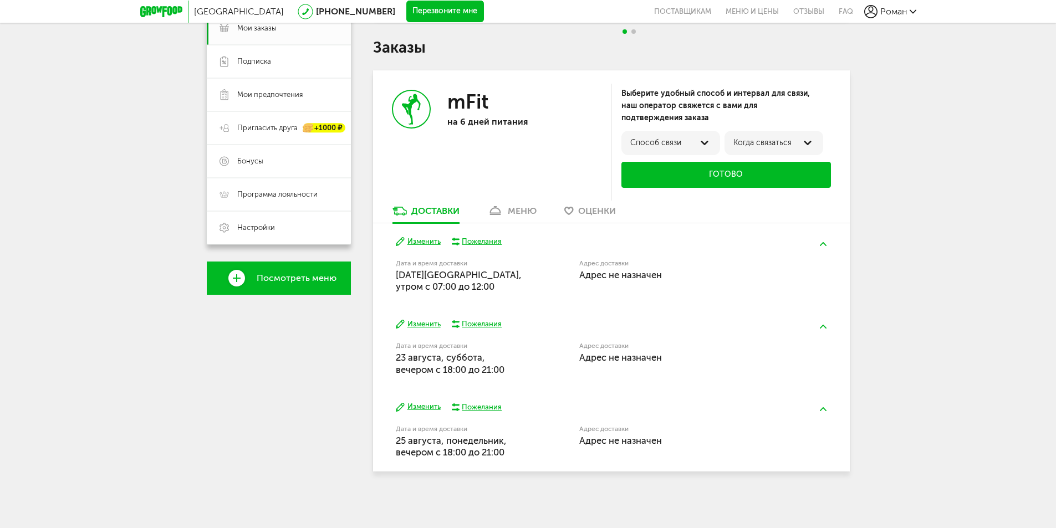
click at [615, 269] on div "Адрес доставки [PERSON_NAME] не назначен" at bounding box center [682, 270] width 207 height 21
click at [629, 290] on div "Адрес доставки [PERSON_NAME] не назначен" at bounding box center [682, 275] width 207 height 35
drag, startPoint x: 631, startPoint y: 277, endPoint x: 623, endPoint y: 277, distance: 7.2
click at [627, 277] on span "Адрес не назначен" at bounding box center [620, 274] width 83 height 11
click at [469, 285] on span "[DATE][GEOGRAPHIC_DATA], утром c 07:00 до 12:00" at bounding box center [459, 280] width 126 height 23
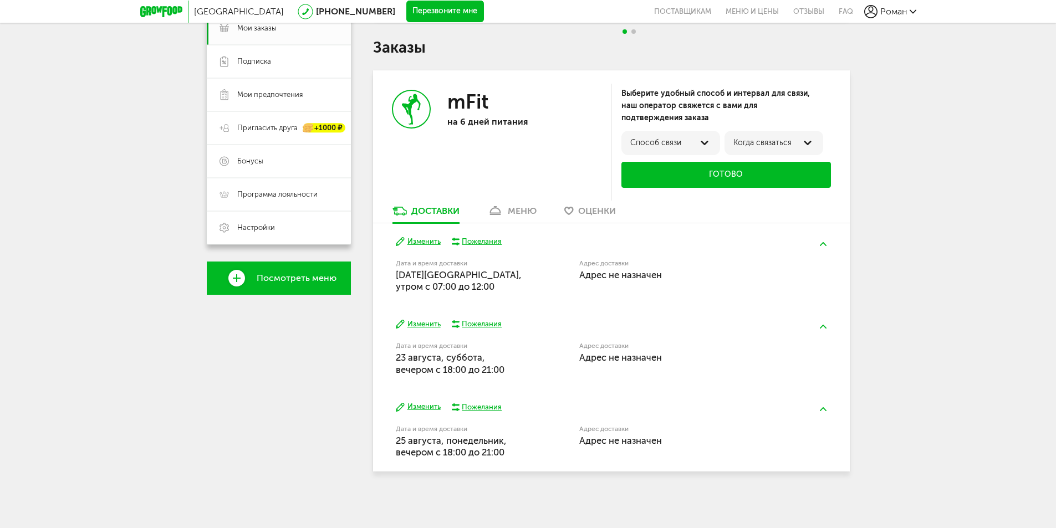
click at [678, 136] on div "Способ связи" at bounding box center [670, 143] width 99 height 24
click at [666, 167] on label "в Whatsapp" at bounding box center [651, 166] width 42 height 9
click at [783, 146] on label "Ближайшее время" at bounding box center [766, 146] width 66 height 9
click at [761, 170] on button "Готово" at bounding box center [725, 175] width 209 height 26
click at [708, 171] on button "Готово" at bounding box center [725, 175] width 209 height 26
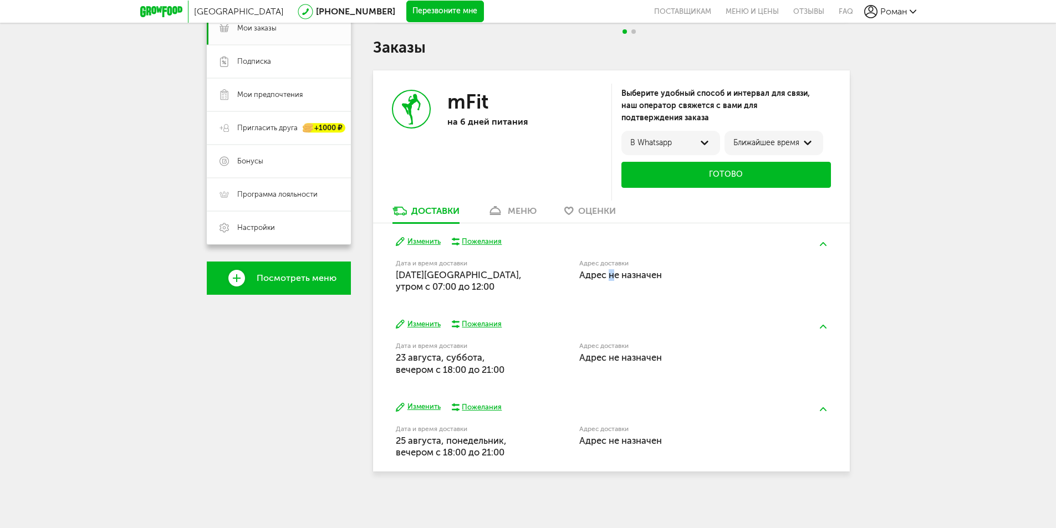
drag, startPoint x: 610, startPoint y: 284, endPoint x: 550, endPoint y: 279, distance: 60.1
click at [609, 283] on div "Адрес доставки [PERSON_NAME] не назначен" at bounding box center [682, 275] width 207 height 35
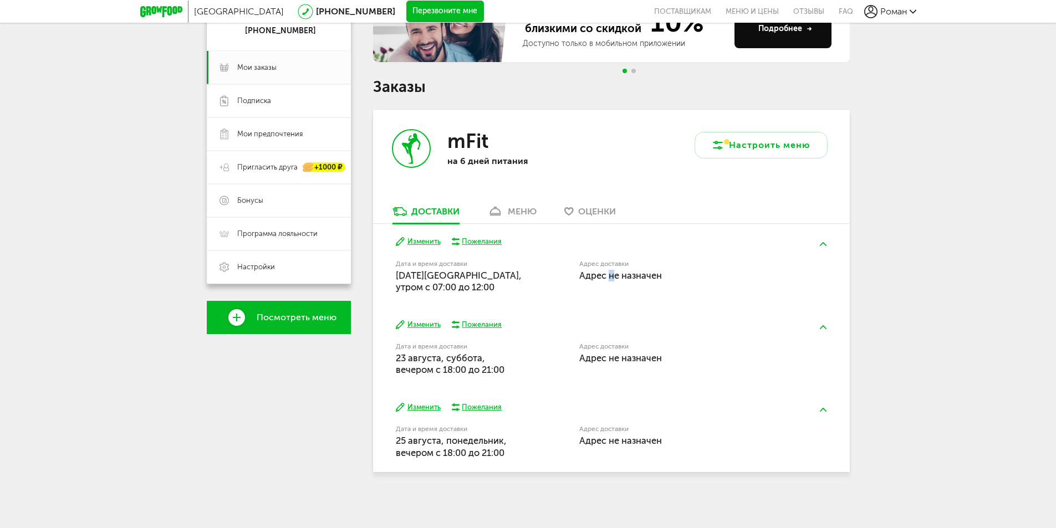
click at [427, 244] on button "Изменить" at bounding box center [418, 242] width 45 height 11
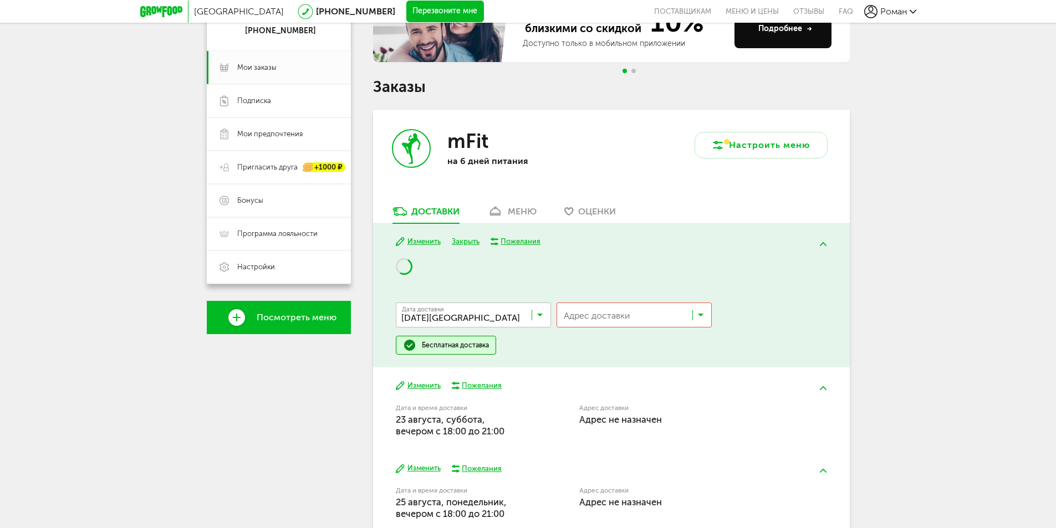
click at [633, 315] on input "Search for option" at bounding box center [637, 318] width 154 height 19
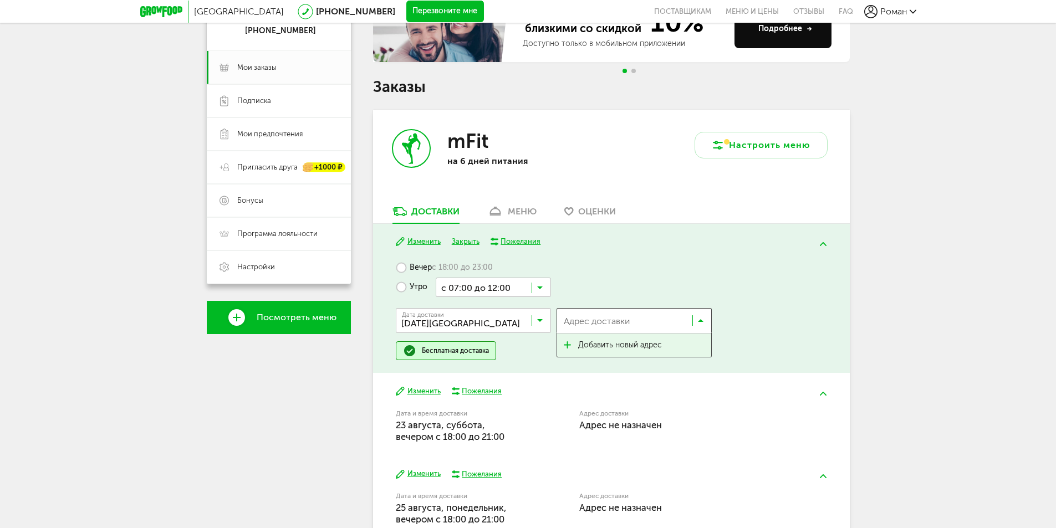
click at [617, 334] on span "Добавить новый адрес" at bounding box center [620, 345] width 84 height 23
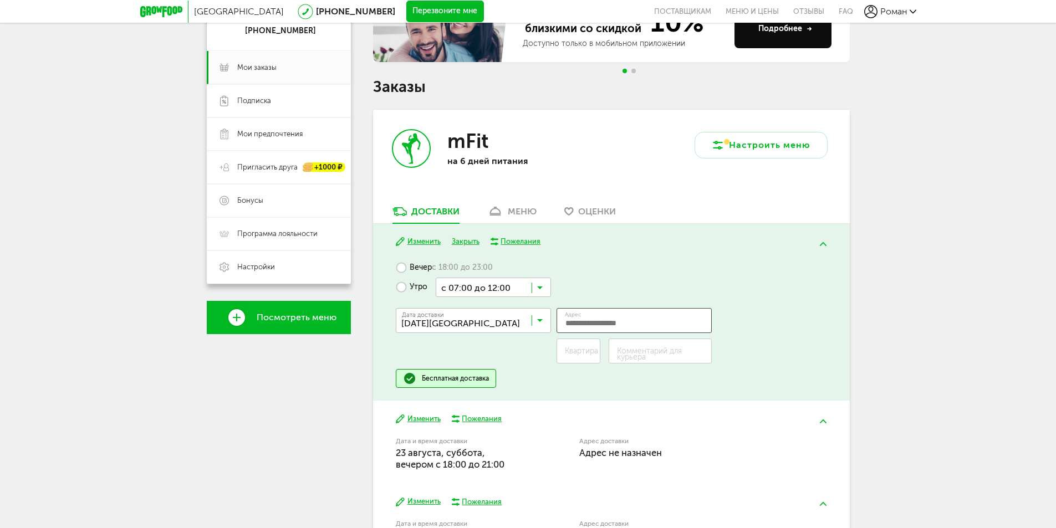
click at [598, 320] on input "Адрес" at bounding box center [633, 320] width 155 height 25
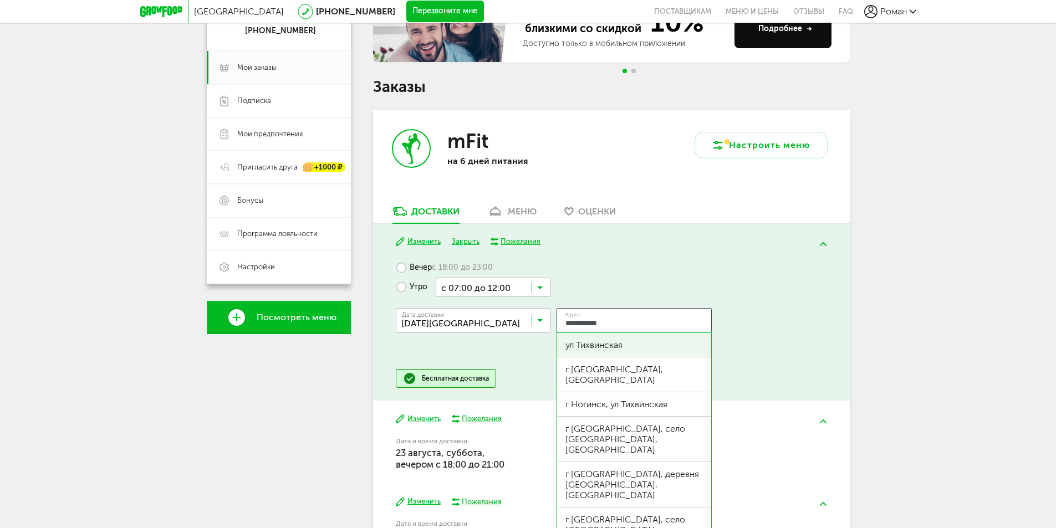
click at [616, 345] on div "ул Тихвинская" at bounding box center [633, 345] width 137 height 11
click at [587, 350] on div "**********" at bounding box center [633, 338] width 155 height 61
click at [607, 340] on div "ул Тихвинская" at bounding box center [633, 345] width 137 height 11
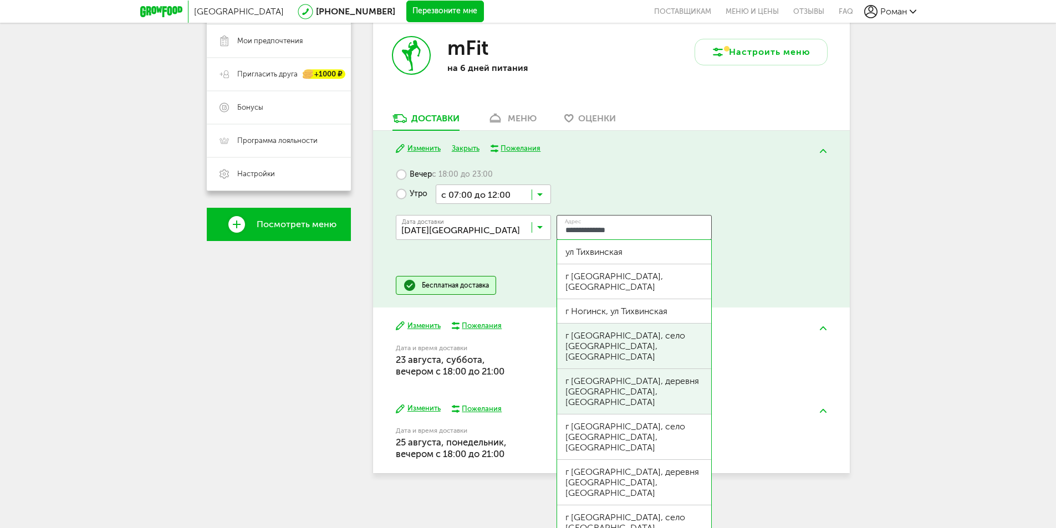
scroll to position [230, 0]
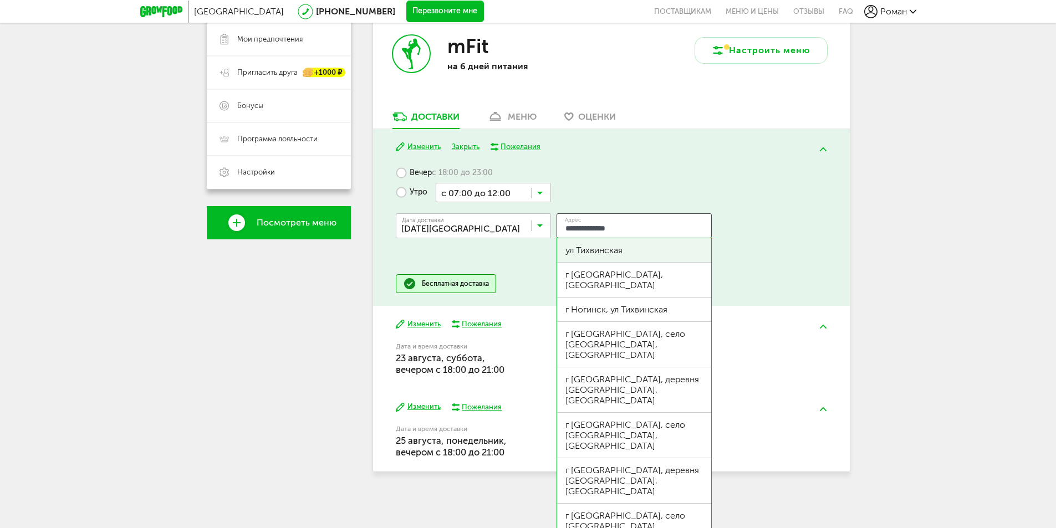
click at [630, 252] on div "ул Тихвинская" at bounding box center [633, 250] width 137 height 11
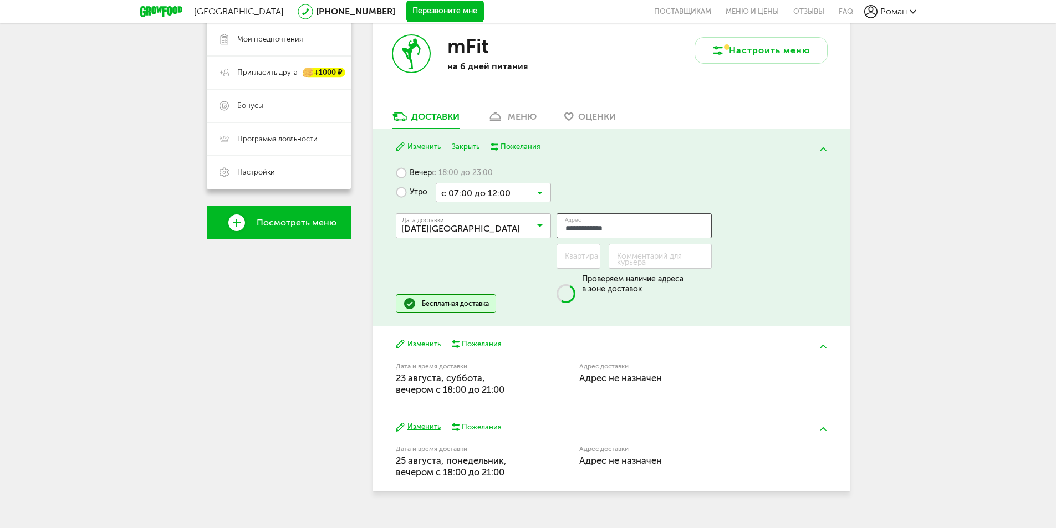
type input "**********"
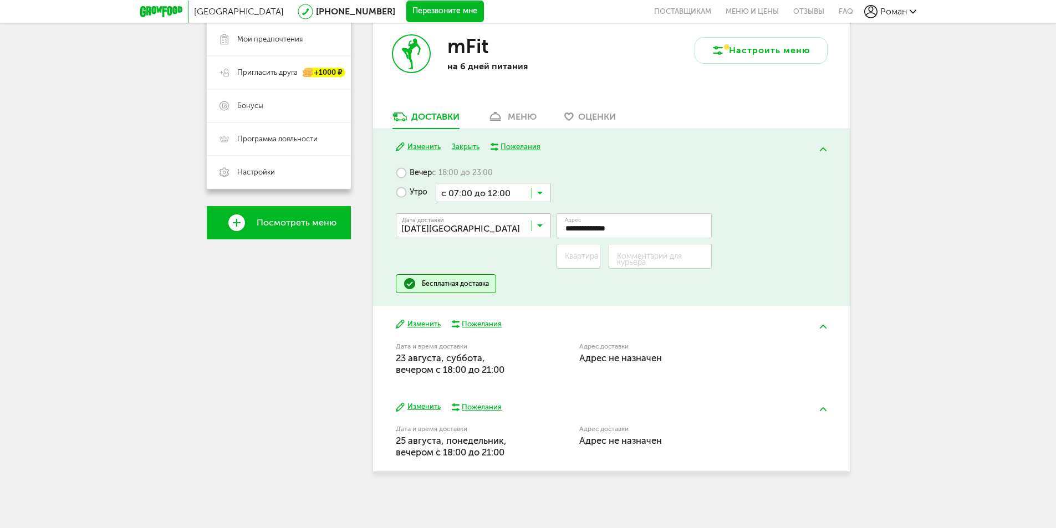
click at [799, 216] on div "**********" at bounding box center [611, 238] width 431 height 72
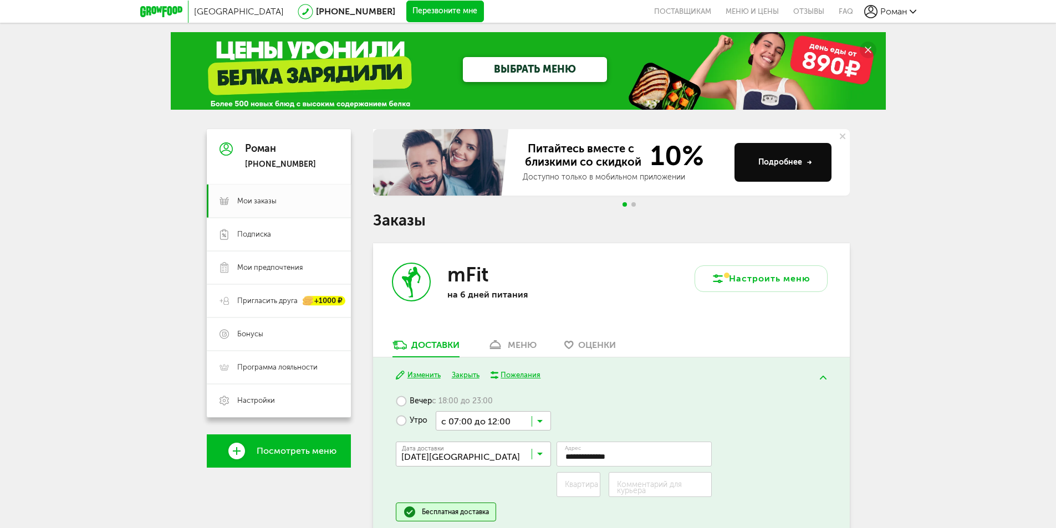
scroll to position [0, 0]
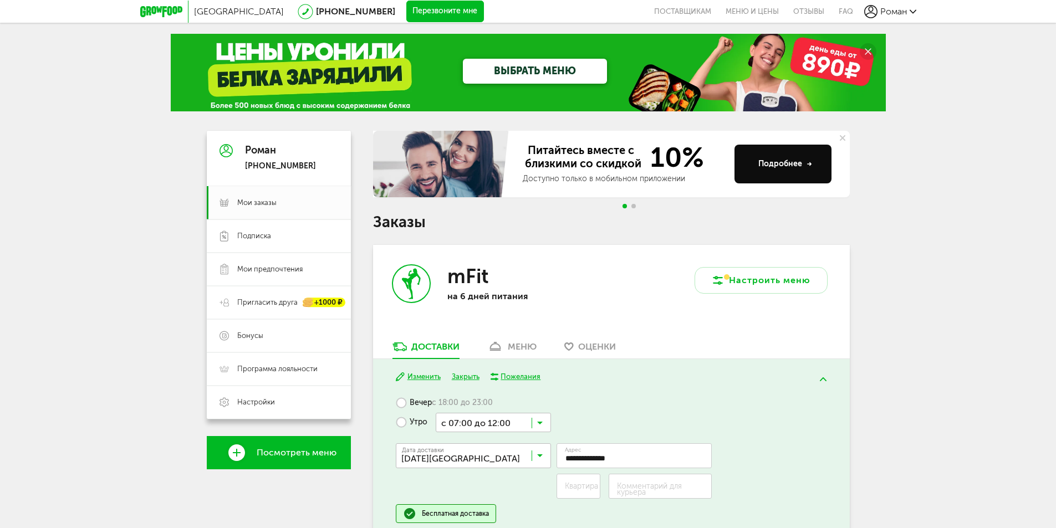
drag, startPoint x: 921, startPoint y: 6, endPoint x: 914, endPoint y: 7, distance: 6.7
click at [920, 6] on div "[GEOGRAPHIC_DATA] [PHONE_NUMBER] Перезвоните мне поставщикам Меню и цены Отзывы…" at bounding box center [528, 11] width 1056 height 23
click at [913, 7] on div "Роман" at bounding box center [890, 11] width 52 height 13
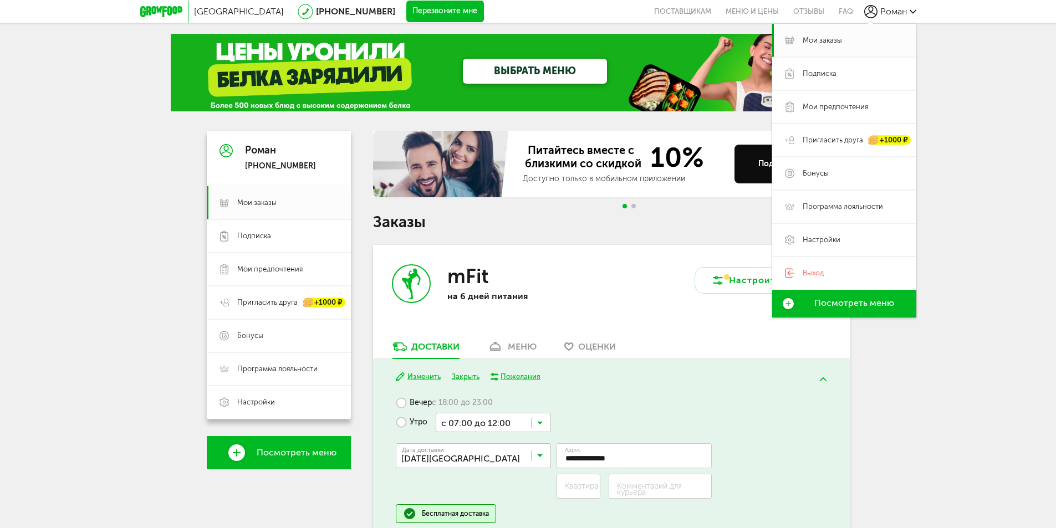
click at [994, 141] on div "[GEOGRAPHIC_DATA] [PHONE_NUMBER] Перезвоните мне поставщикам Меню и цены Отзывы…" at bounding box center [528, 379] width 1056 height 758
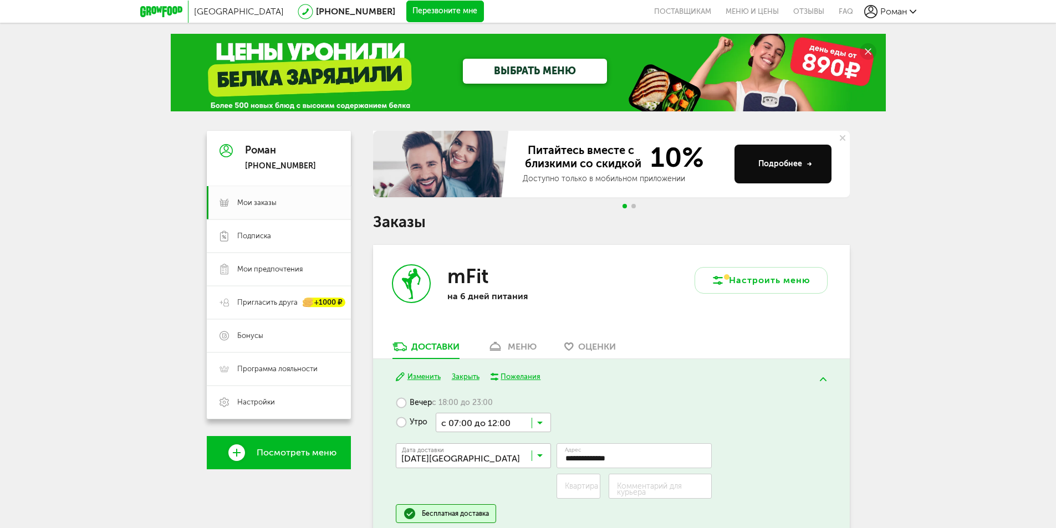
click at [893, 7] on span "Роман" at bounding box center [893, 11] width 27 height 11
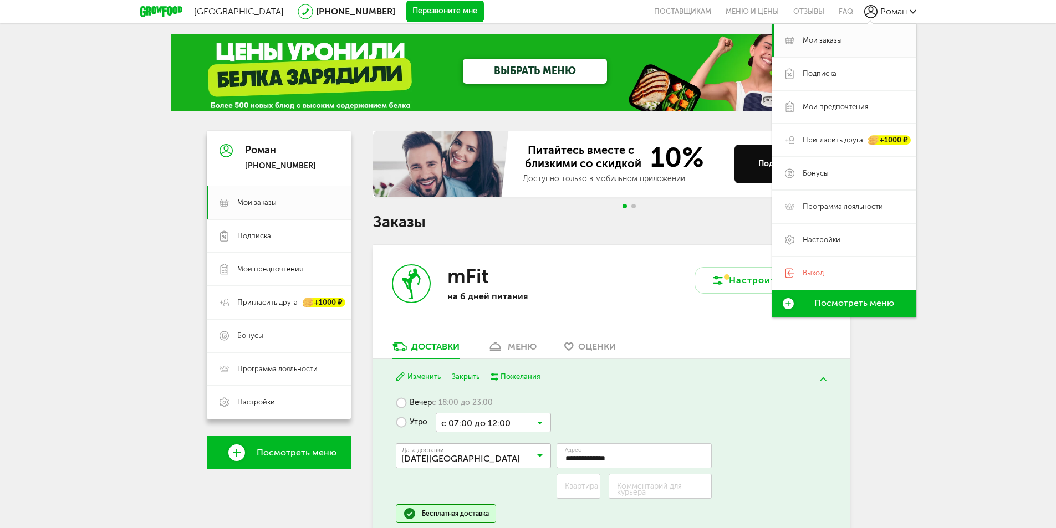
click at [988, 115] on div "[GEOGRAPHIC_DATA] [PHONE_NUMBER] Перезвоните мне поставщикам Меню и цены Отзывы…" at bounding box center [528, 379] width 1056 height 758
